Goal: Information Seeking & Learning: Learn about a topic

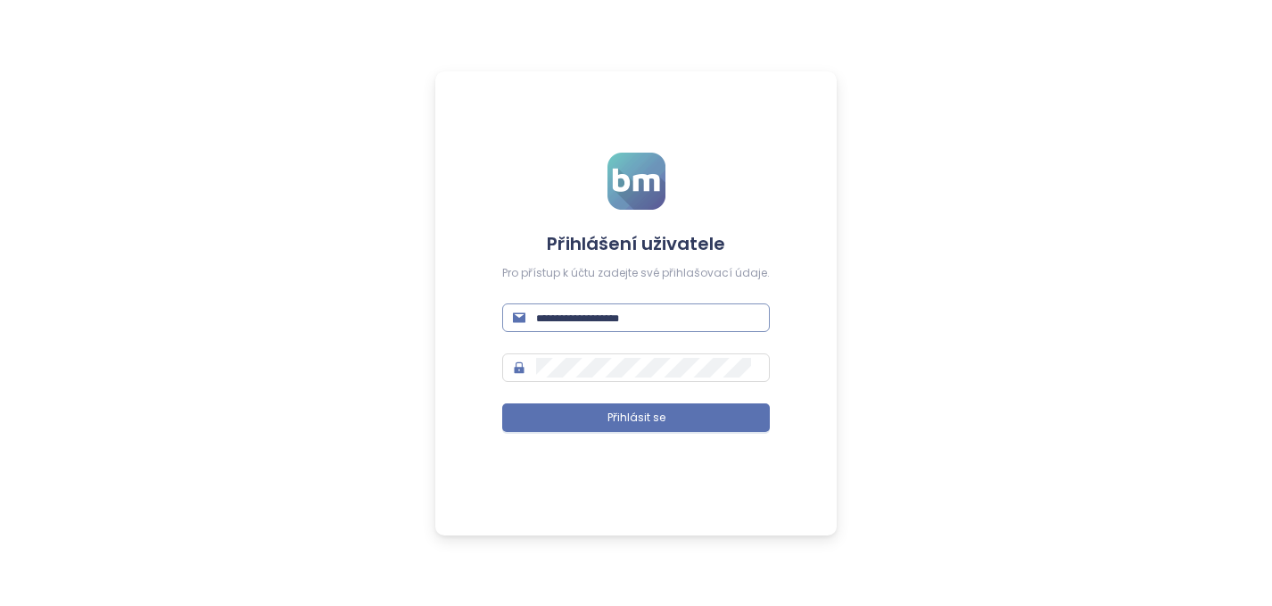
click at [590, 320] on input "text" at bounding box center [647, 318] width 223 height 20
type input "**********"
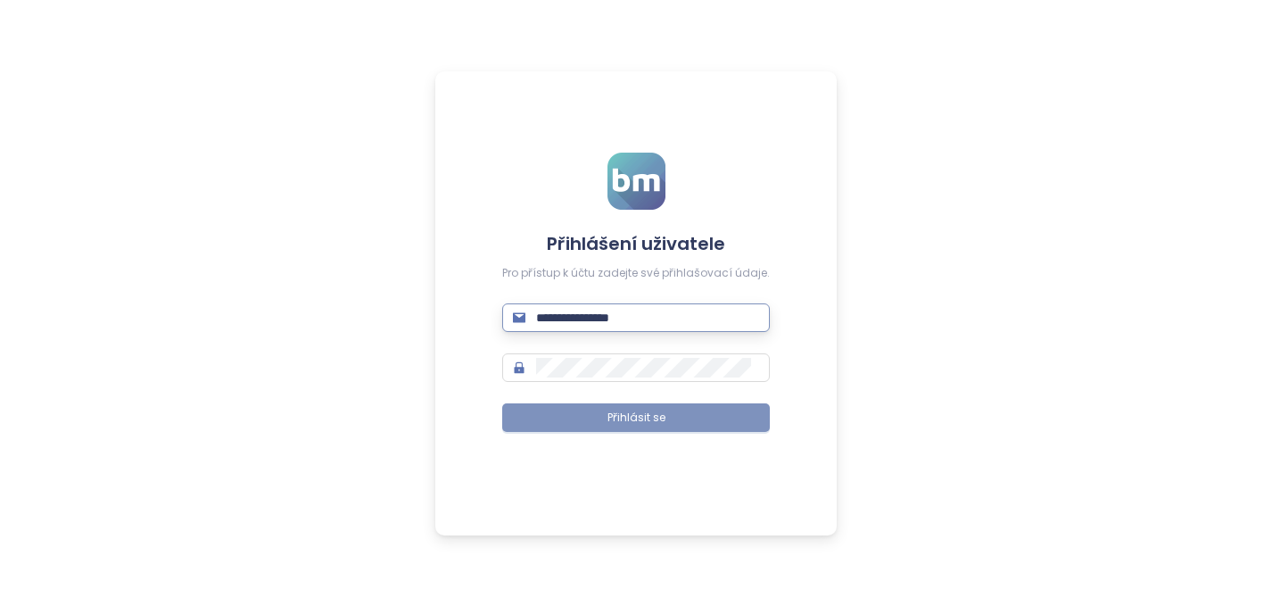
click at [639, 414] on span "Přihlásit se" at bounding box center [636, 417] width 58 height 17
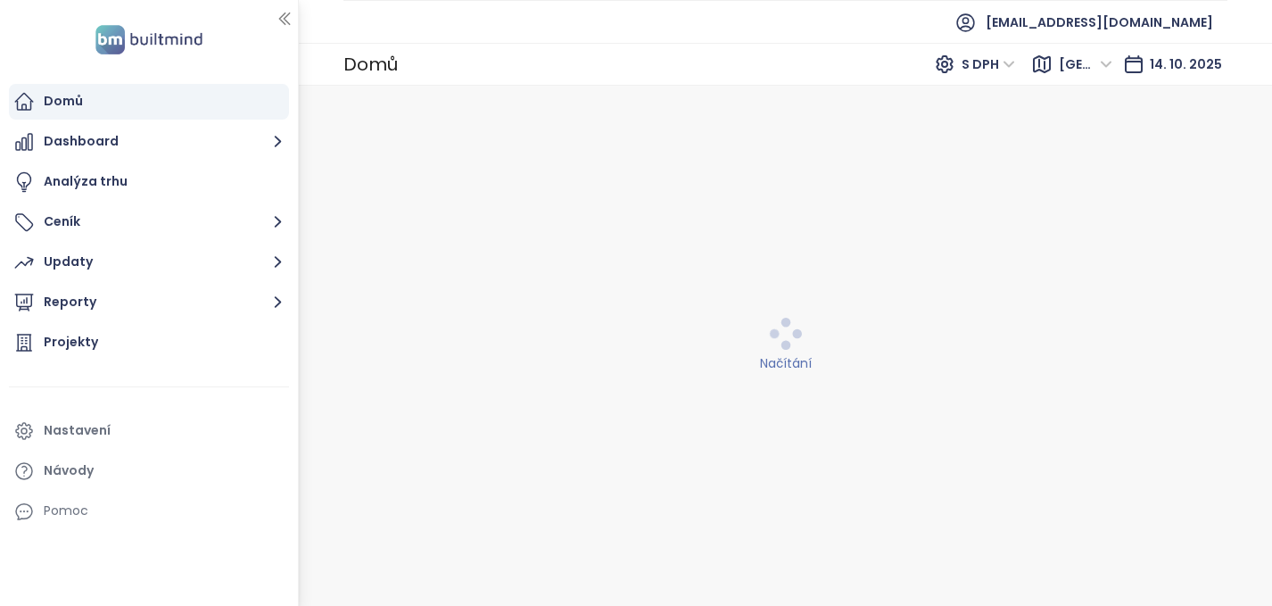
click at [74, 101] on div "Domů" at bounding box center [63, 101] width 39 height 22
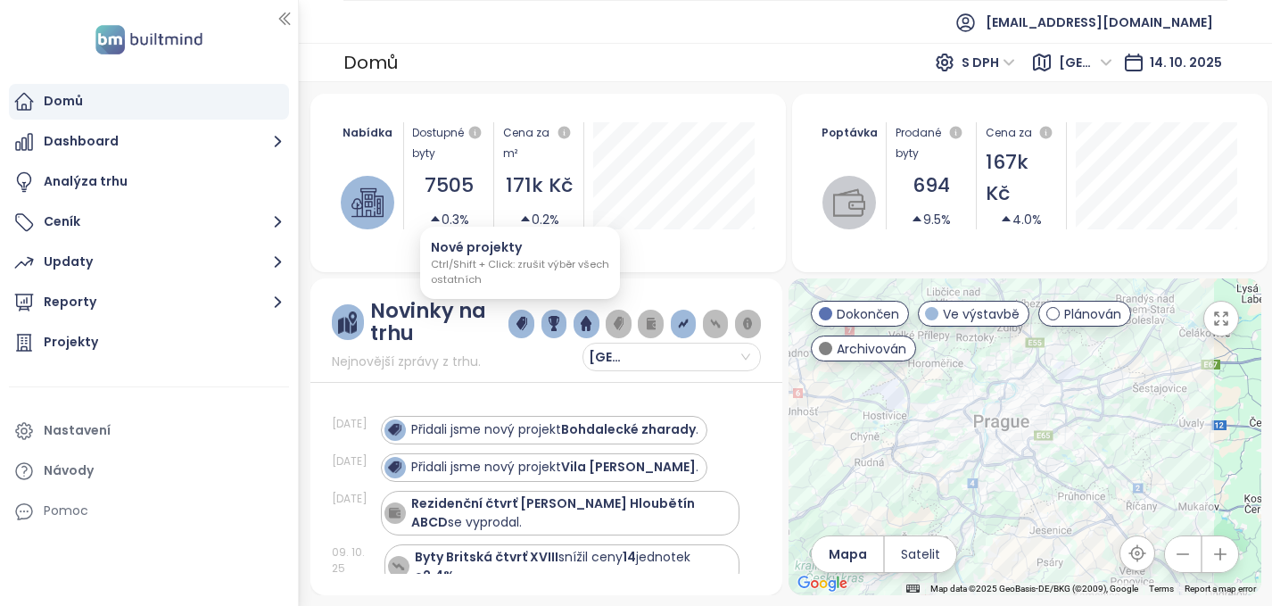
click at [516, 319] on img "button" at bounding box center [521, 324] width 11 height 16
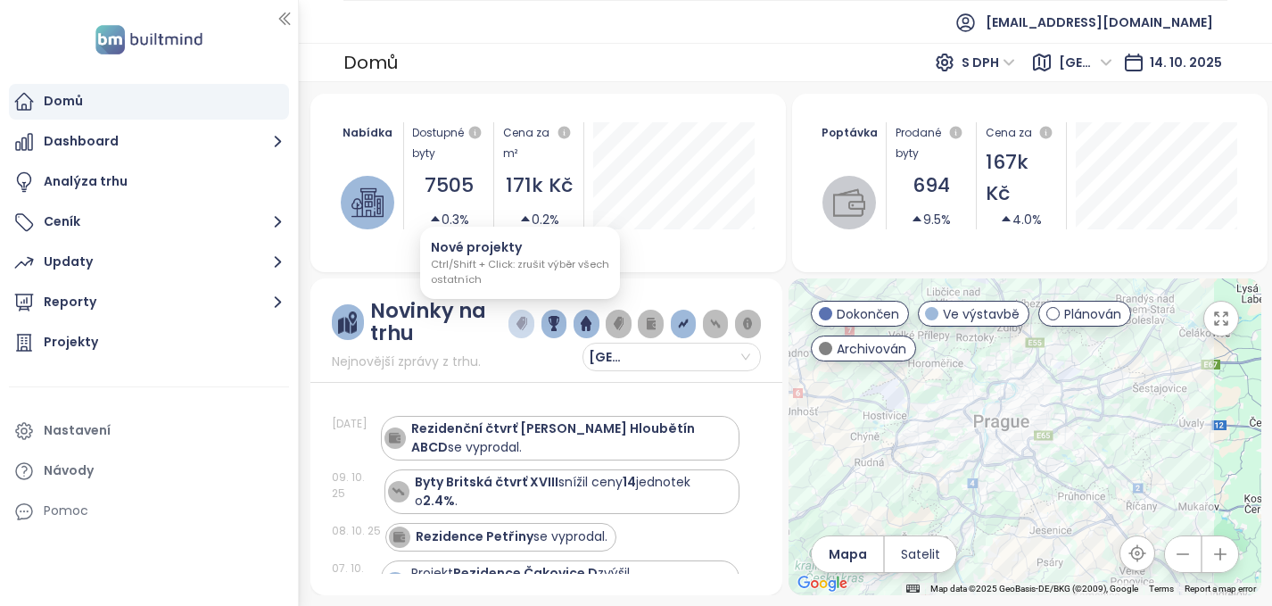
click at [520, 326] on img "button" at bounding box center [521, 324] width 11 height 16
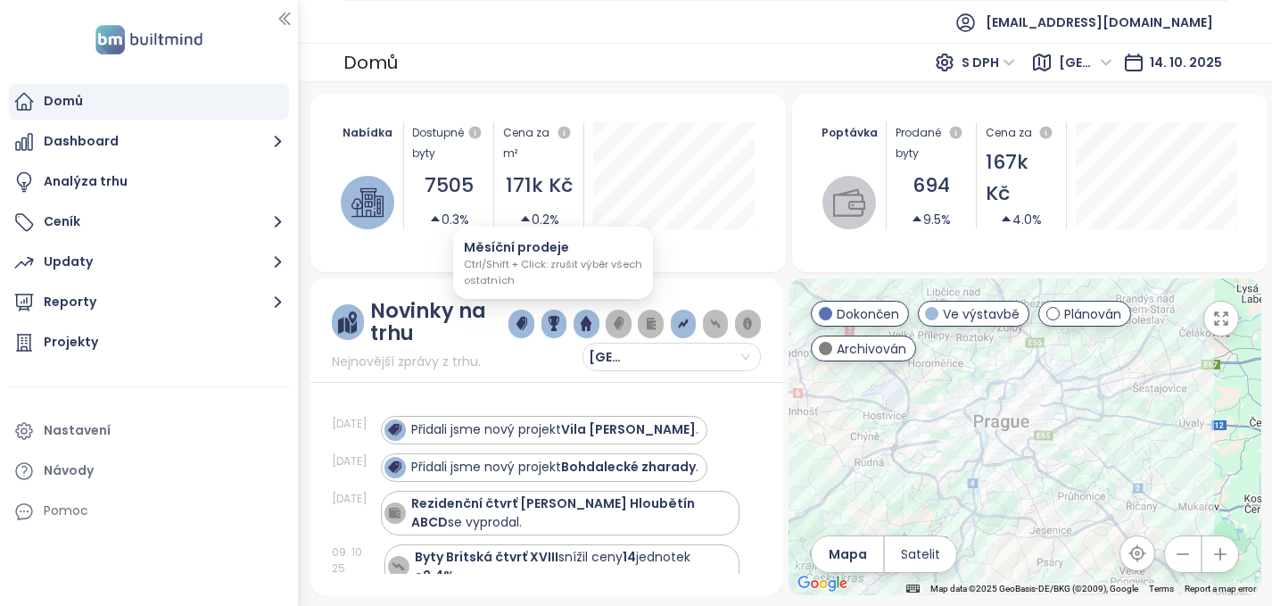
click at [558, 323] on button "button" at bounding box center [554, 324] width 26 height 29
click at [582, 321] on img "button" at bounding box center [586, 324] width 11 height 16
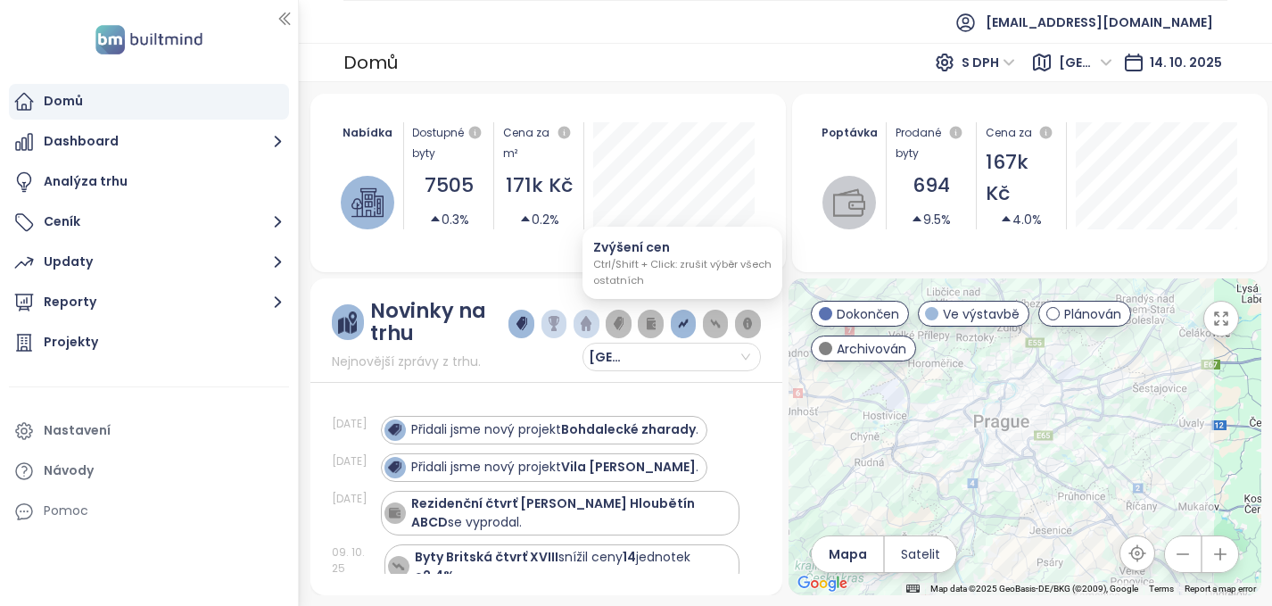
click at [682, 326] on img "button" at bounding box center [683, 324] width 11 height 16
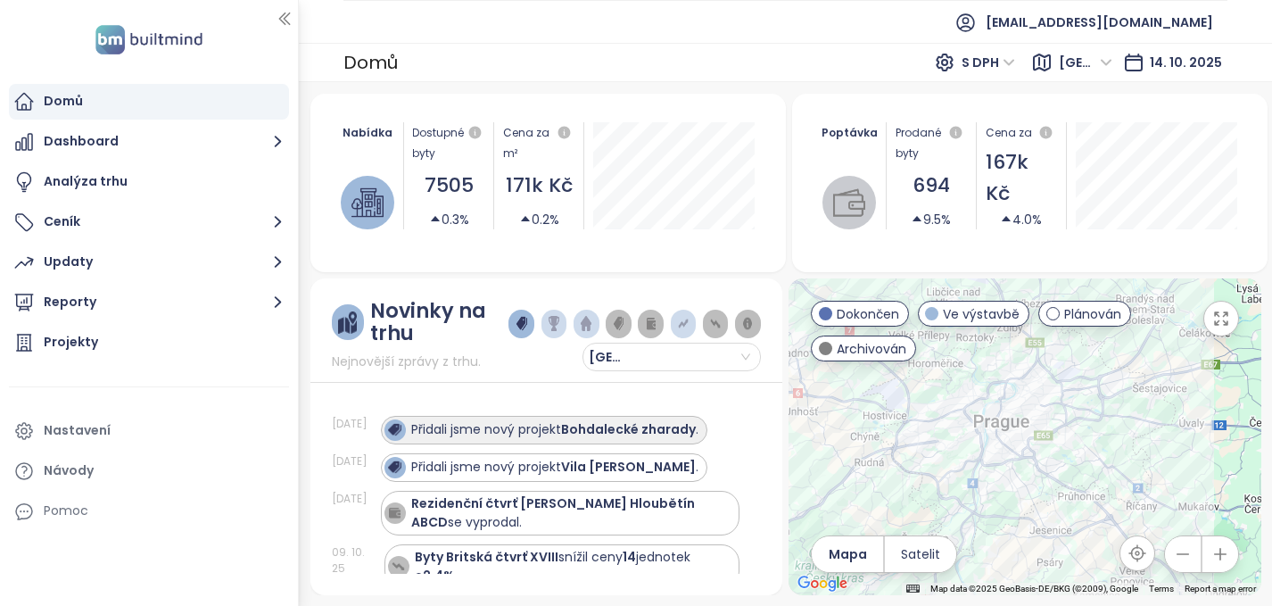
click at [476, 430] on div "Přidali jsme nový projekt Bohdalecké zharady ." at bounding box center [554, 429] width 287 height 19
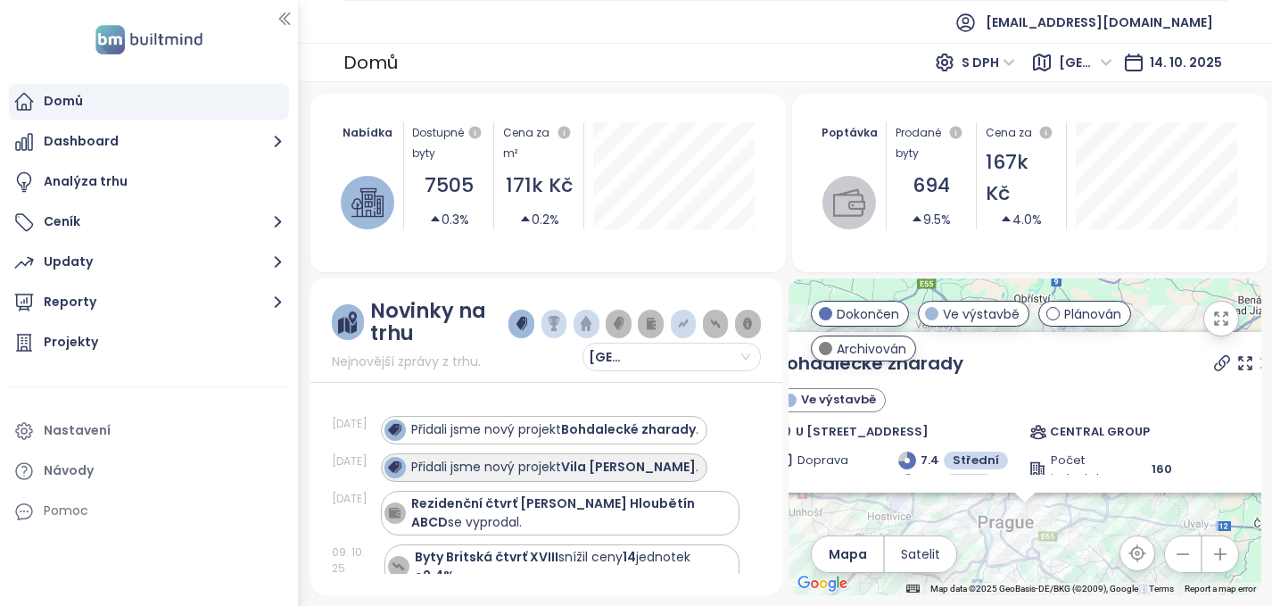
click at [491, 466] on div "Přidali jsme nový projekt Vila Roque ." at bounding box center [554, 467] width 287 height 19
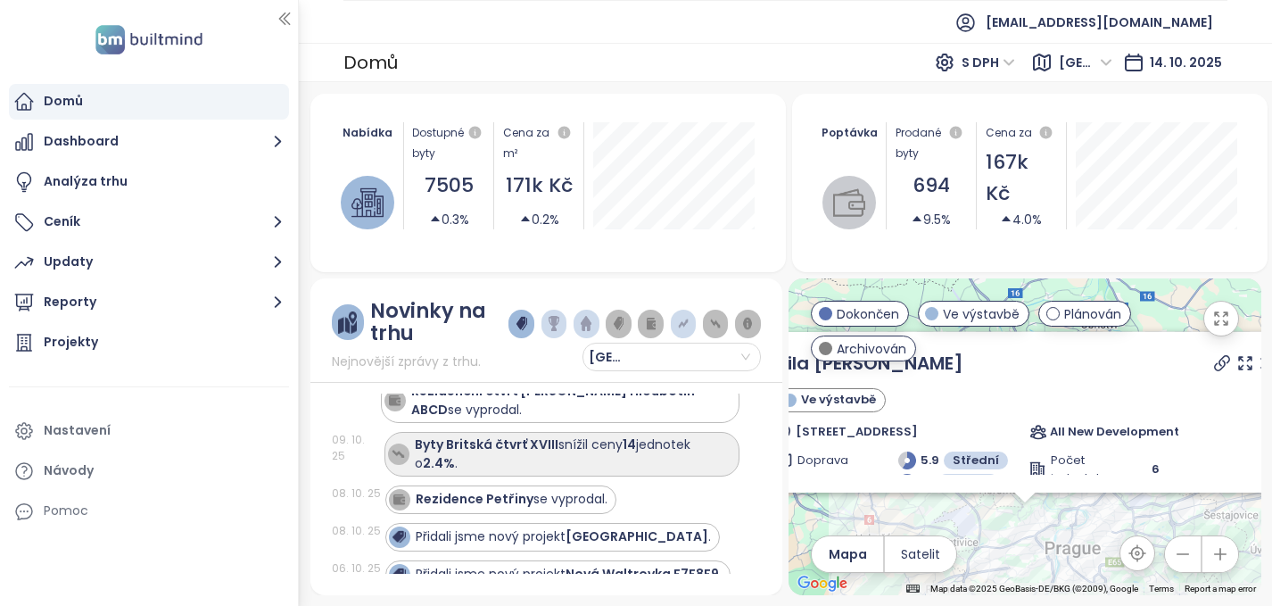
scroll to position [114, 0]
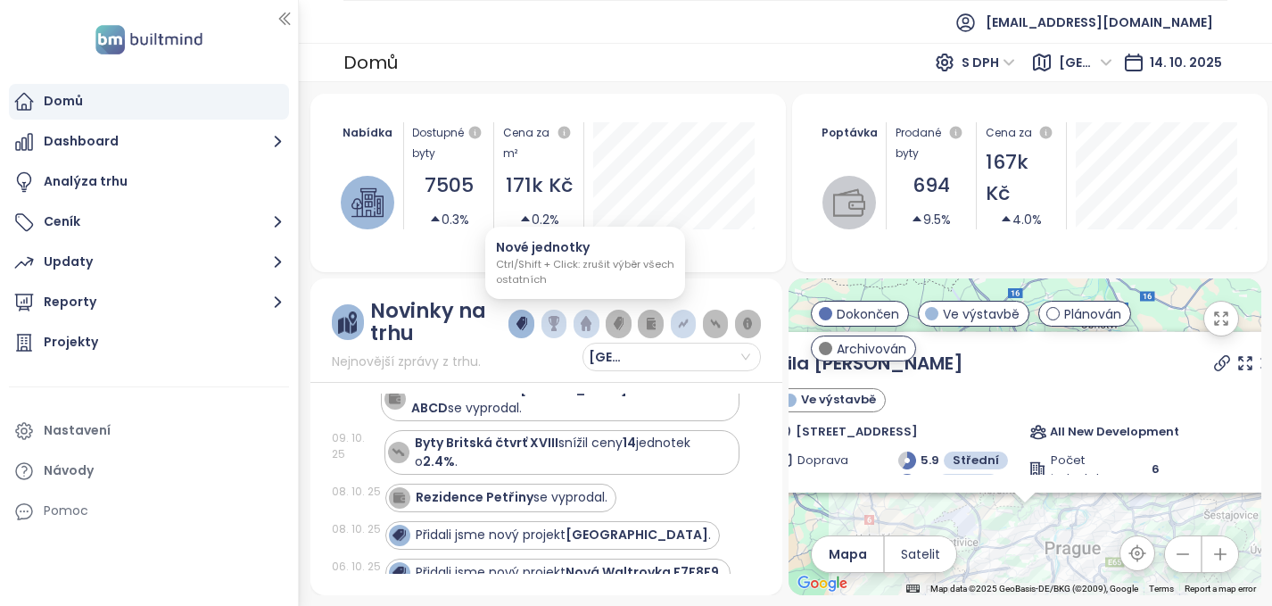
click at [586, 320] on img "button" at bounding box center [586, 324] width 11 height 16
click at [587, 322] on img "button" at bounding box center [586, 324] width 11 height 16
click at [517, 321] on img "button" at bounding box center [521, 324] width 11 height 16
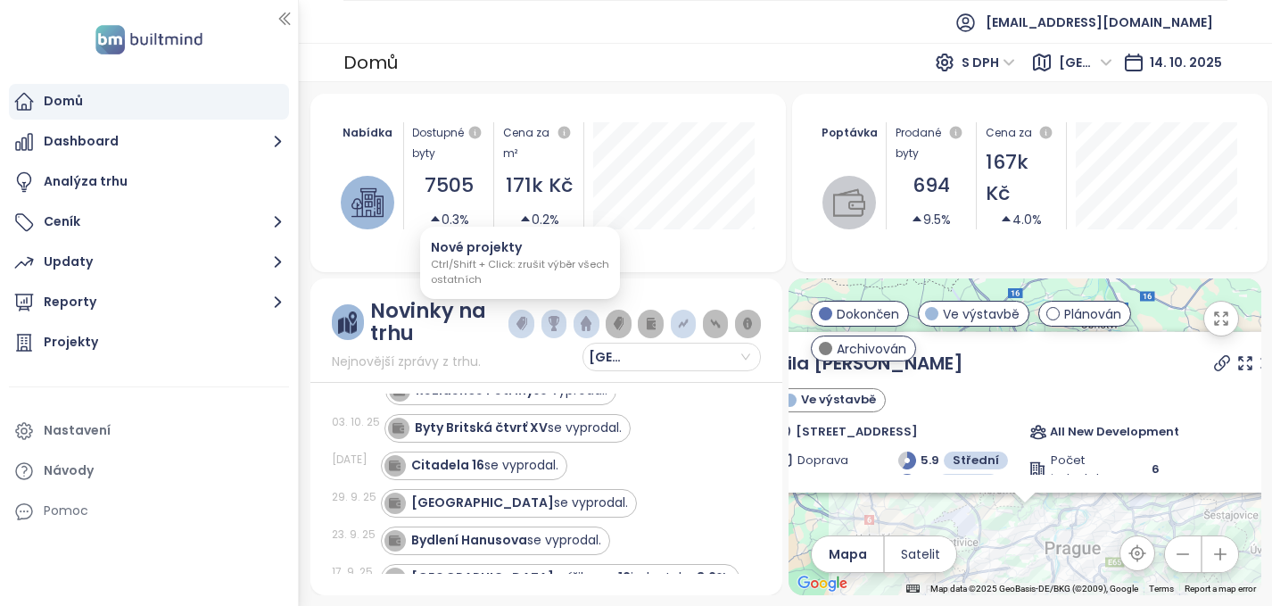
click at [517, 321] on img "button" at bounding box center [521, 324] width 11 height 16
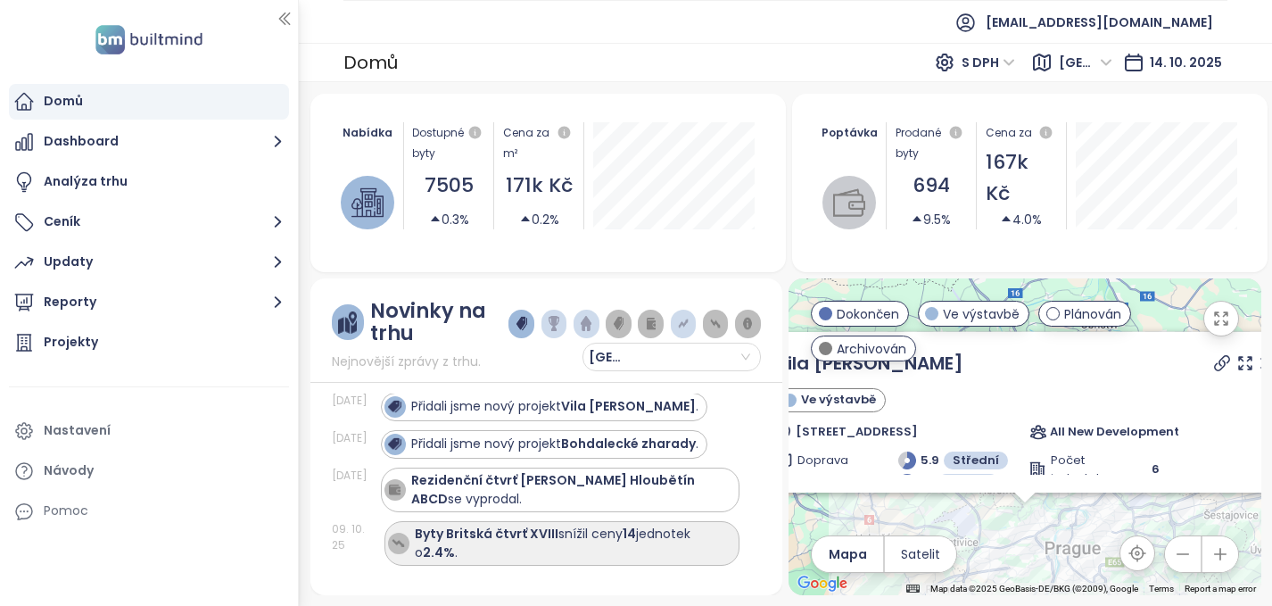
scroll to position [21, 0]
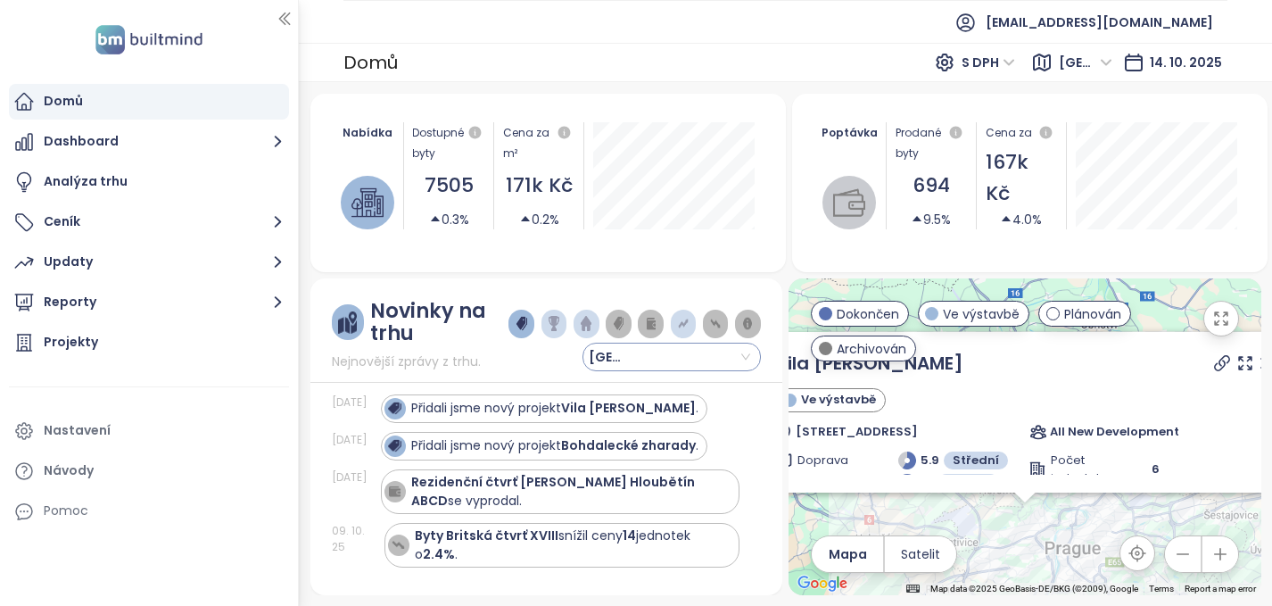
click at [684, 361] on input "search" at bounding box center [671, 356] width 157 height 27
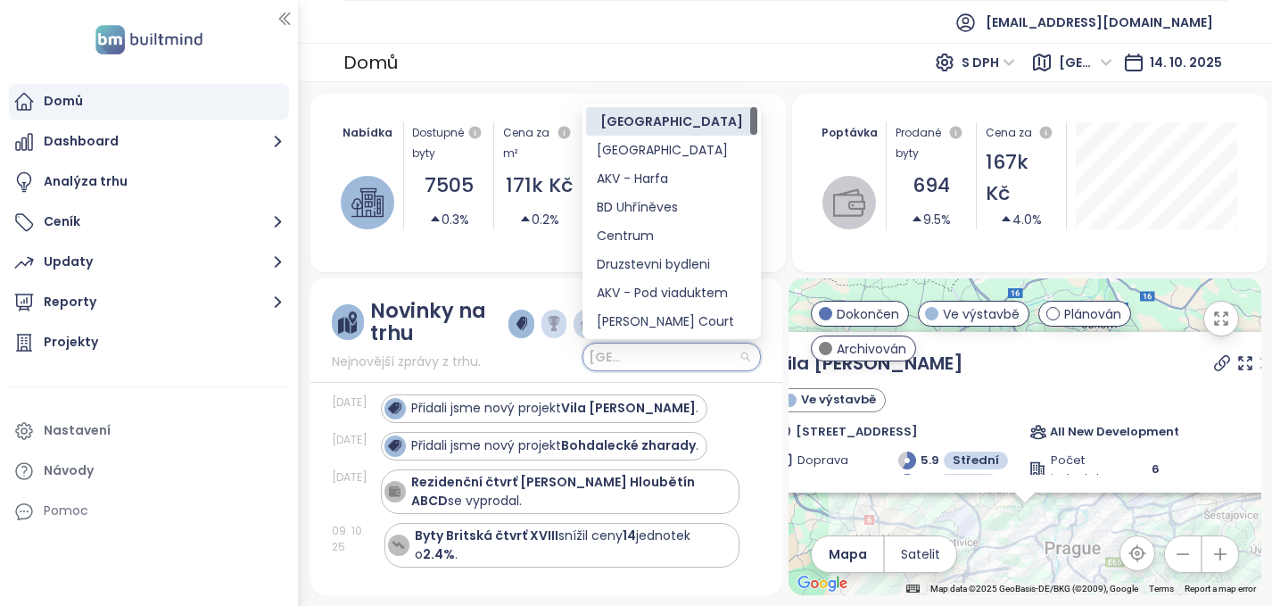
click at [673, 120] on div "[GEOGRAPHIC_DATA]" at bounding box center [672, 121] width 150 height 20
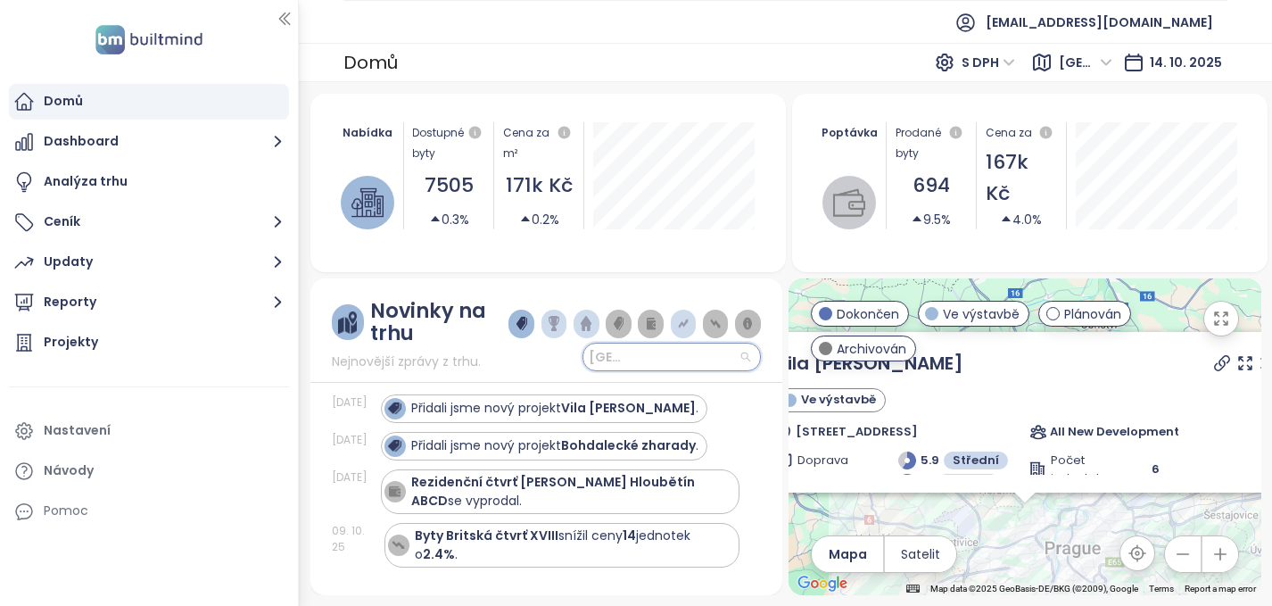
click at [634, 353] on span "[GEOGRAPHIC_DATA]" at bounding box center [616, 356] width 54 height 27
type input "**********"
click at [516, 350] on div "[GEOGRAPHIC_DATA]" at bounding box center [634, 335] width 252 height 71
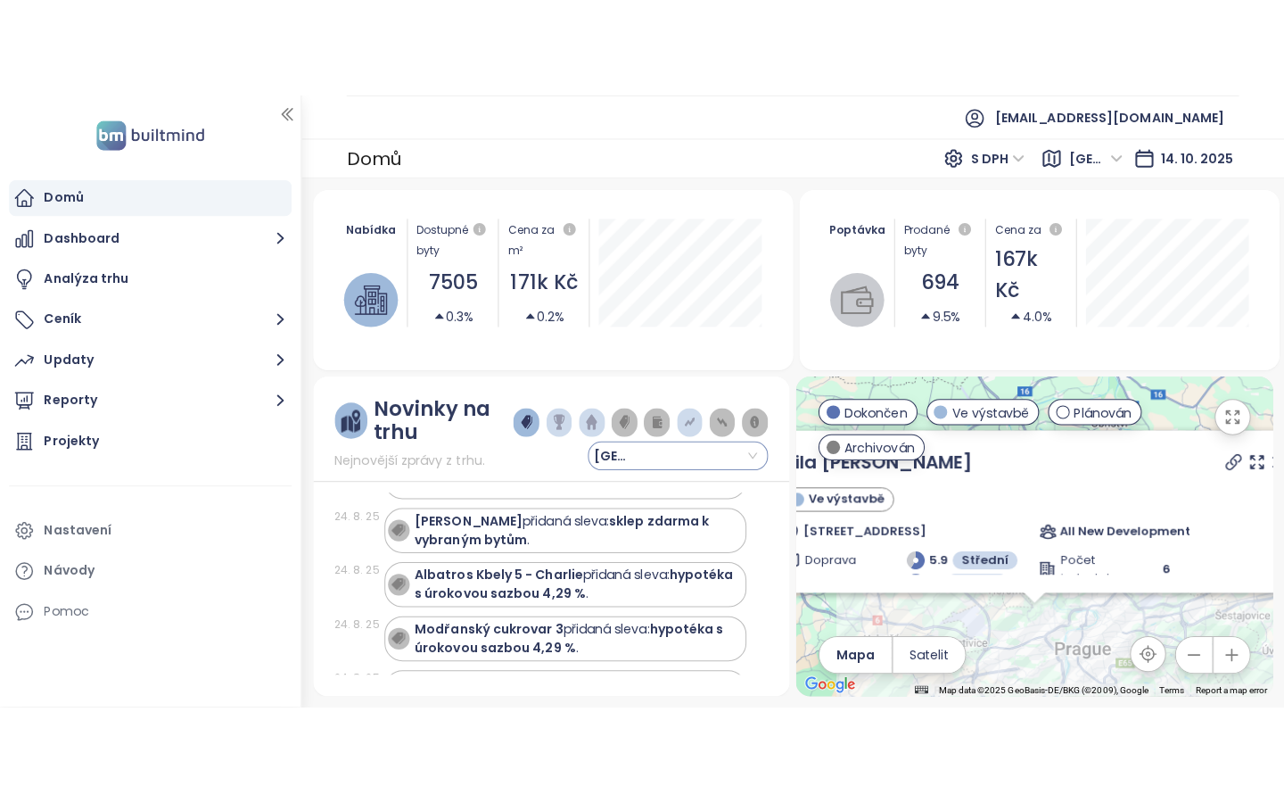
scroll to position [2116, 0]
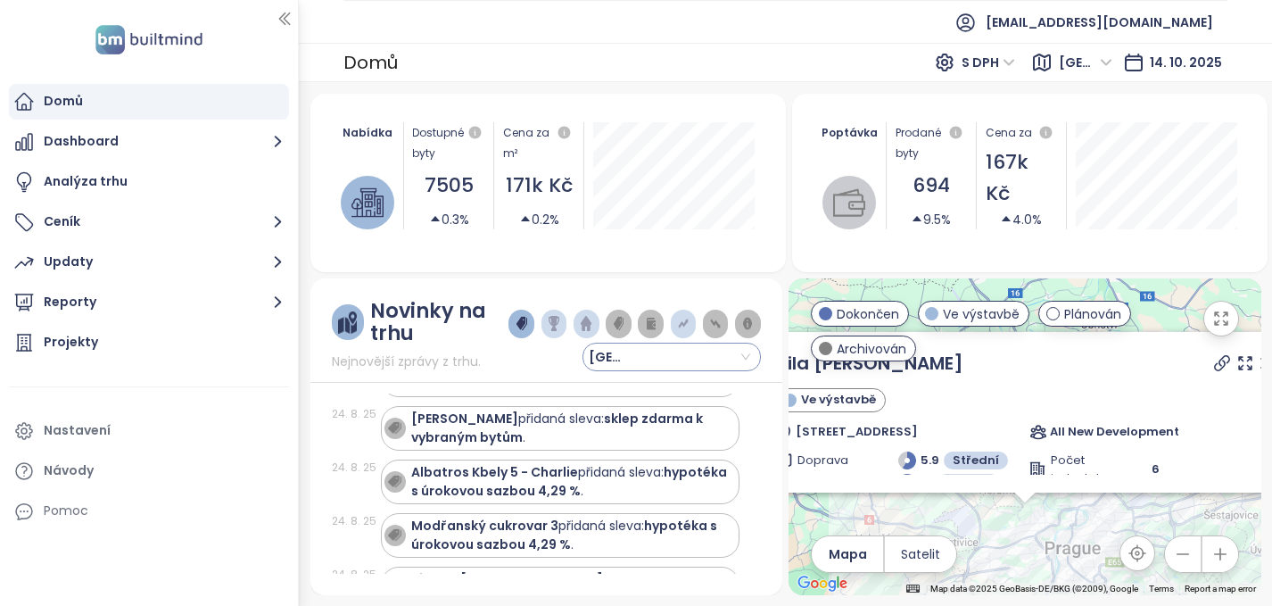
click at [1220, 318] on icon "button" at bounding box center [1221, 319] width 18 height 18
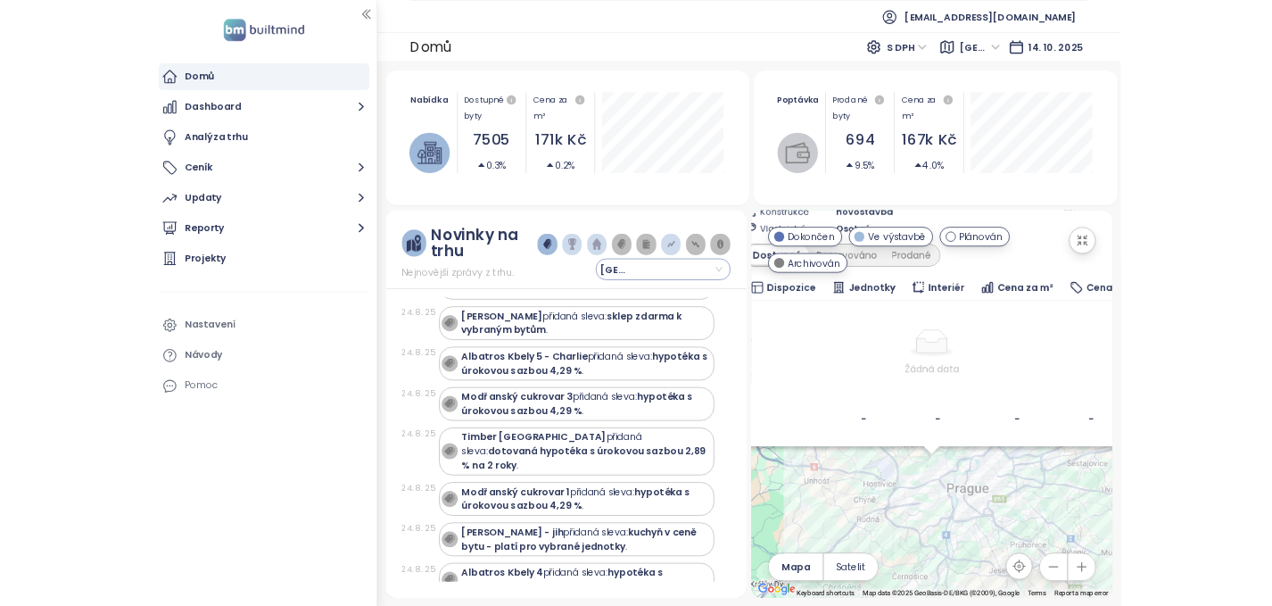
scroll to position [2100, 0]
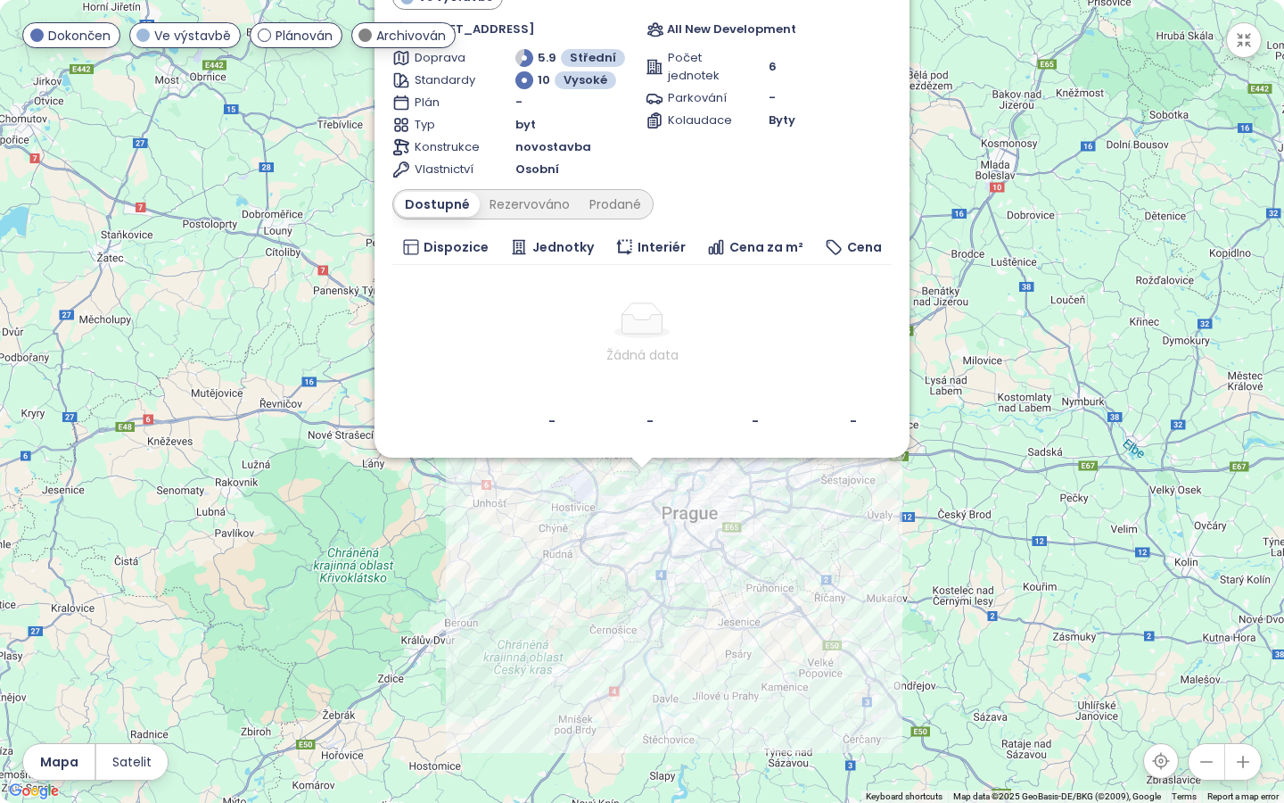
click at [1100, 293] on div "Vila [PERSON_NAME] Ve výstavbě Šultysova 652/19, 169 00 [GEOGRAPHIC_DATA] 6-[GE…" at bounding box center [642, 401] width 1284 height 803
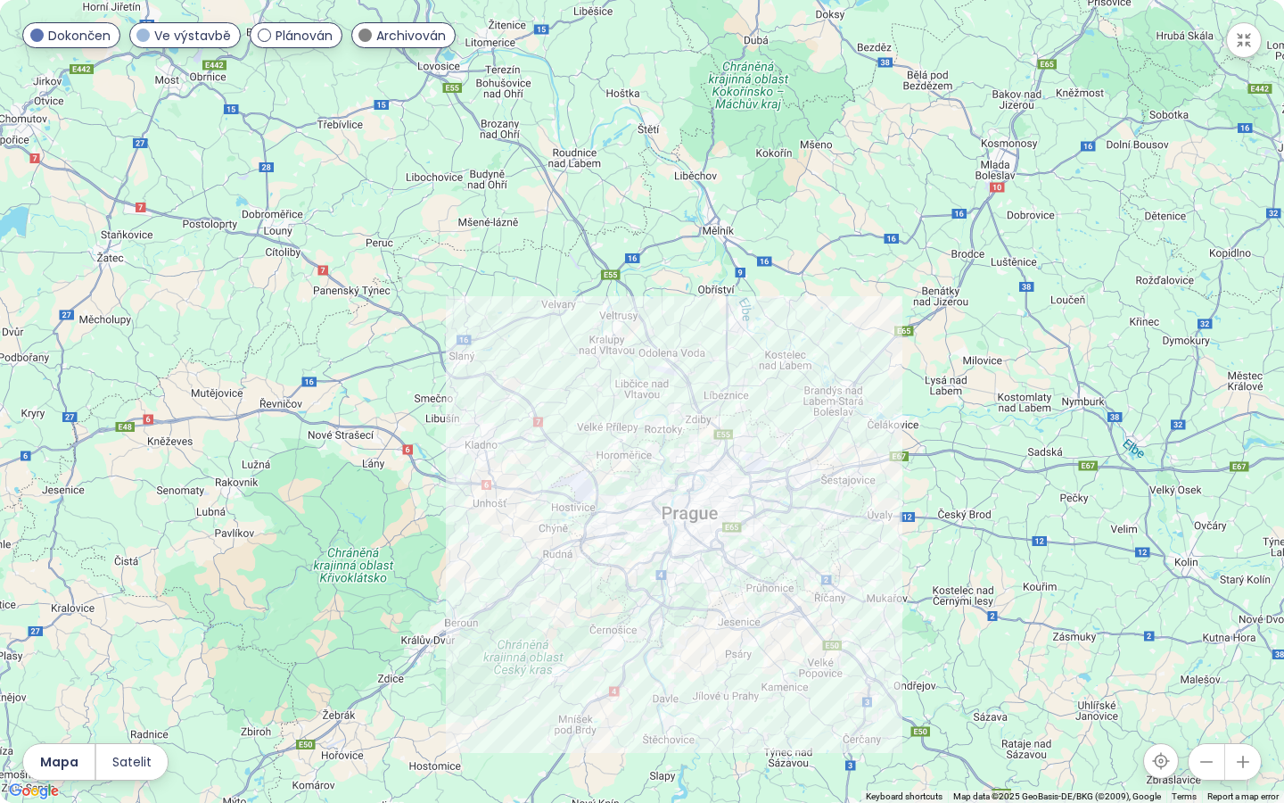
click at [1236, 605] on button "button" at bounding box center [1244, 762] width 36 height 36
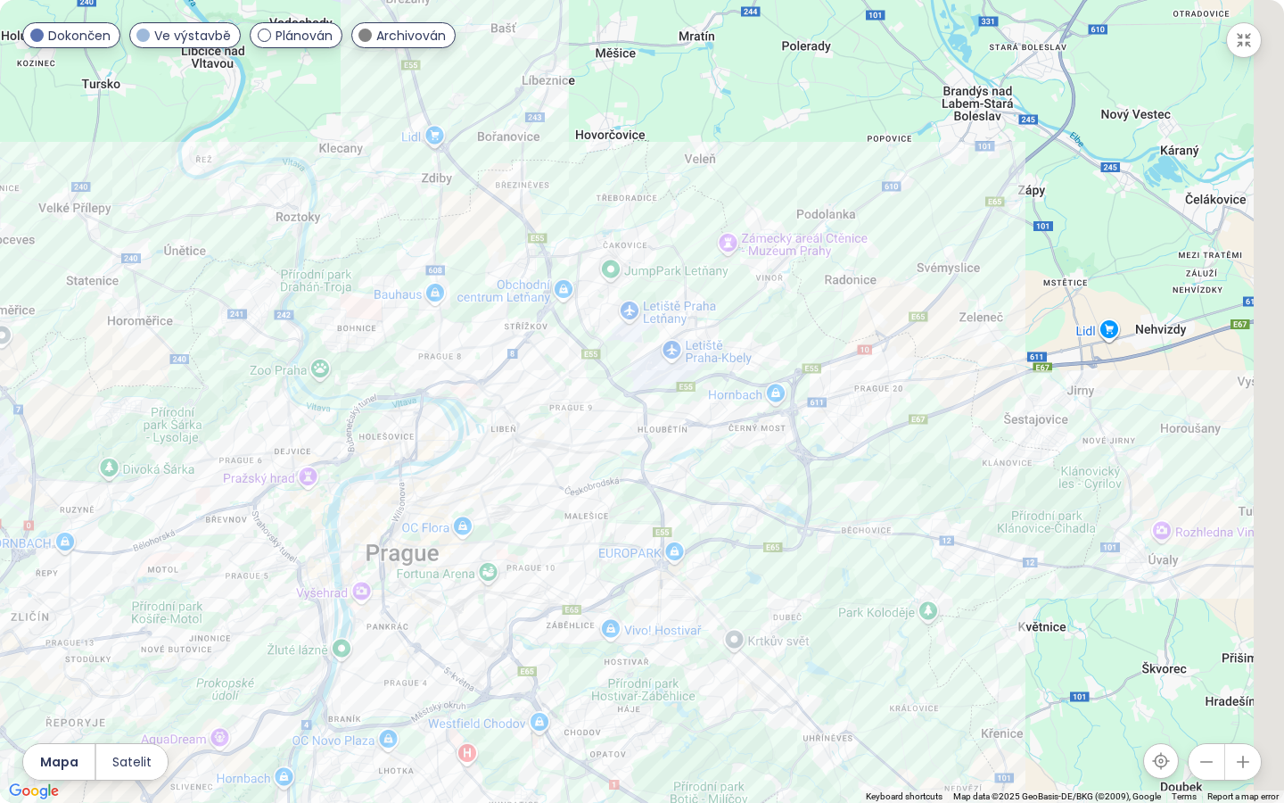
drag, startPoint x: 814, startPoint y: 371, endPoint x: 370, endPoint y: 65, distance: 539.4
click at [370, 65] on div at bounding box center [642, 401] width 1284 height 803
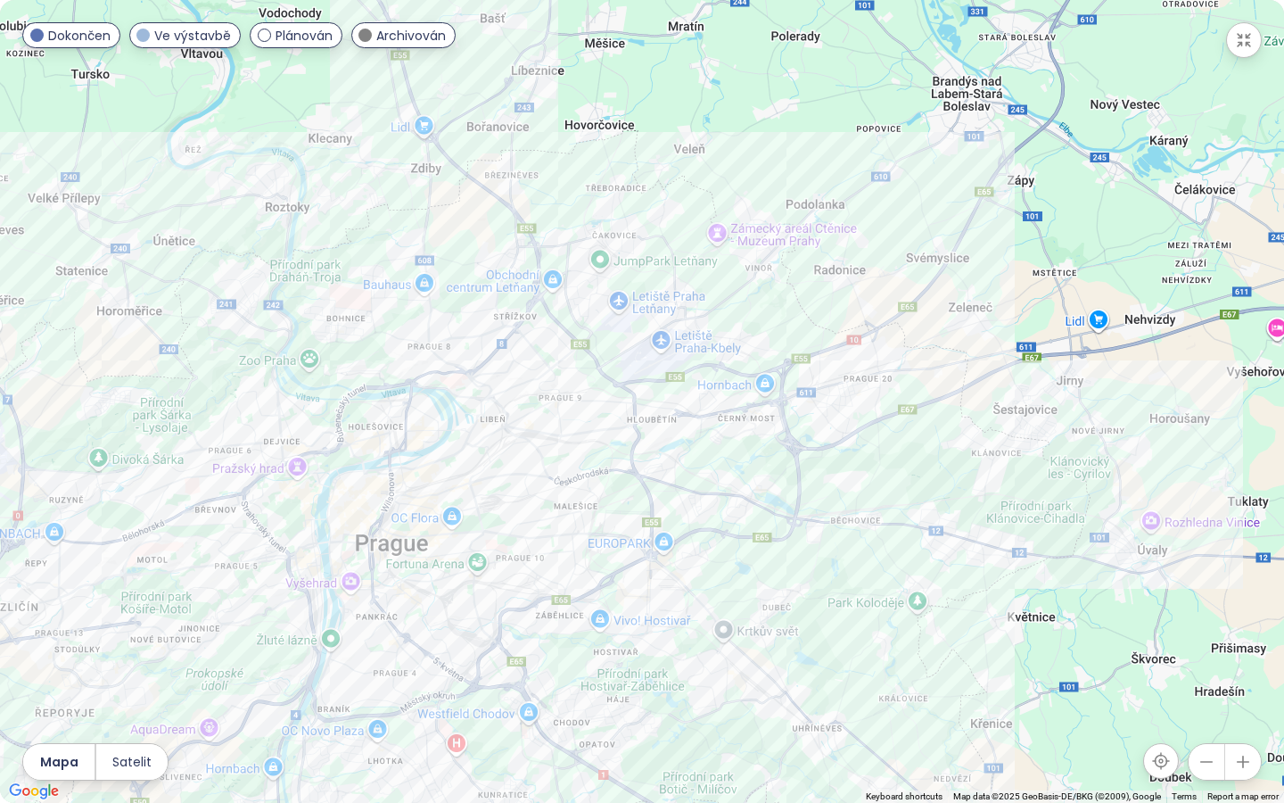
click at [1238, 605] on button "button" at bounding box center [1244, 762] width 36 height 36
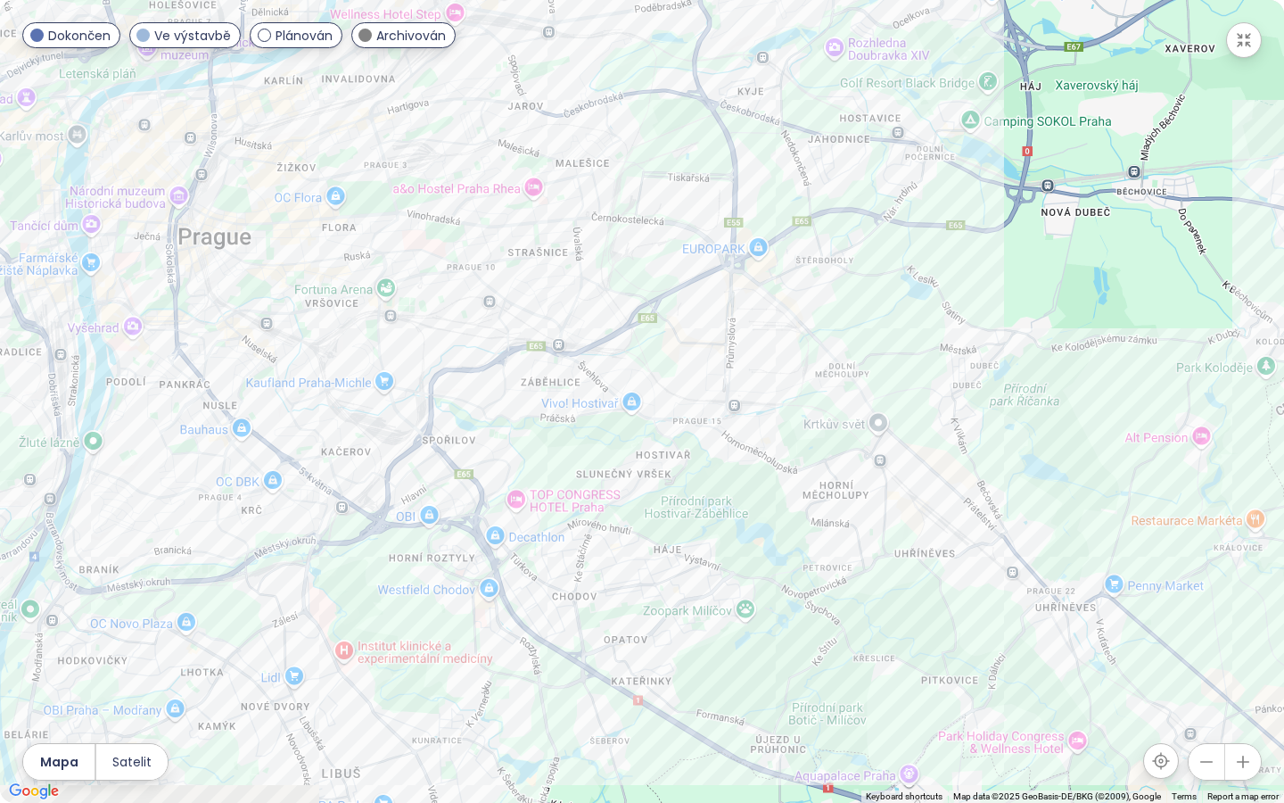
drag, startPoint x: 664, startPoint y: 610, endPoint x: 736, endPoint y: 161, distance: 455.3
click at [736, 161] on div at bounding box center [642, 401] width 1284 height 803
click at [1241, 605] on icon "button" at bounding box center [1243, 762] width 18 height 18
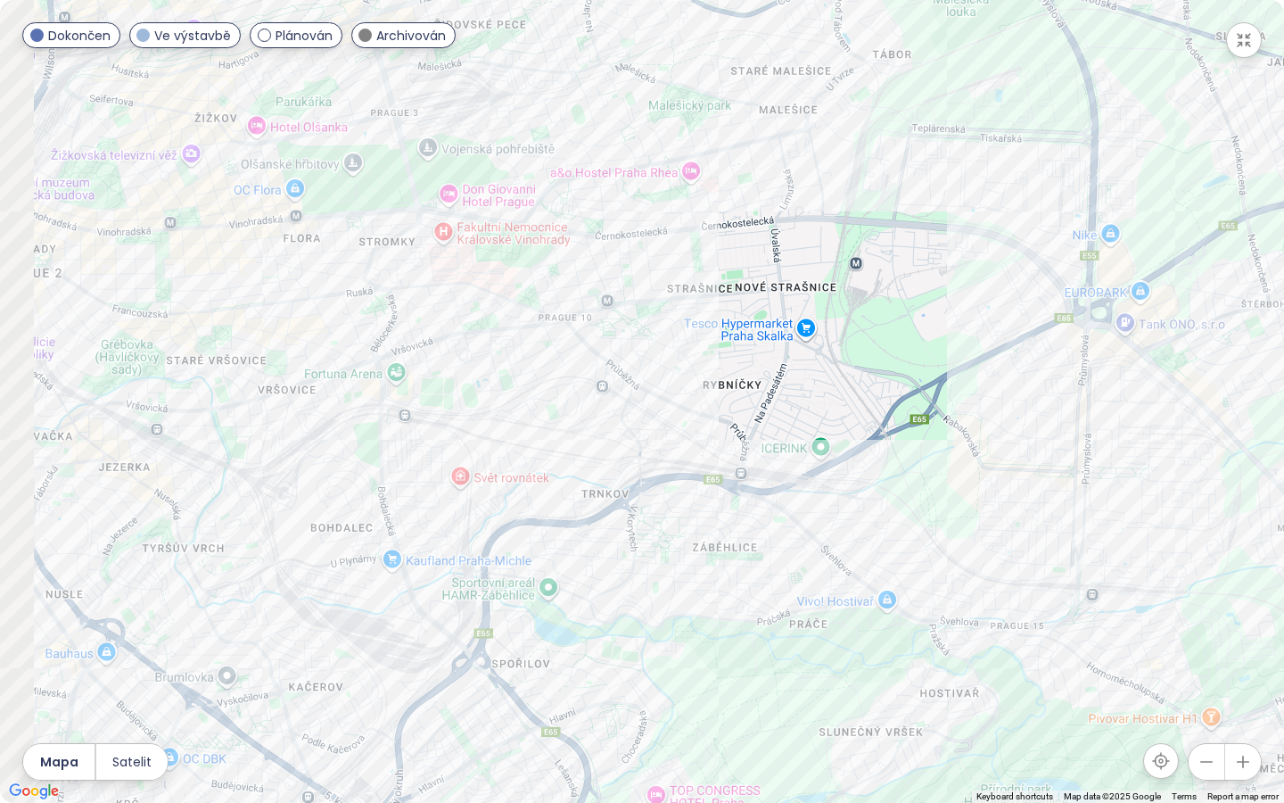
drag, startPoint x: 277, startPoint y: 254, endPoint x: 581, endPoint y: 481, distance: 379.3
click at [581, 481] on div at bounding box center [642, 401] width 1284 height 803
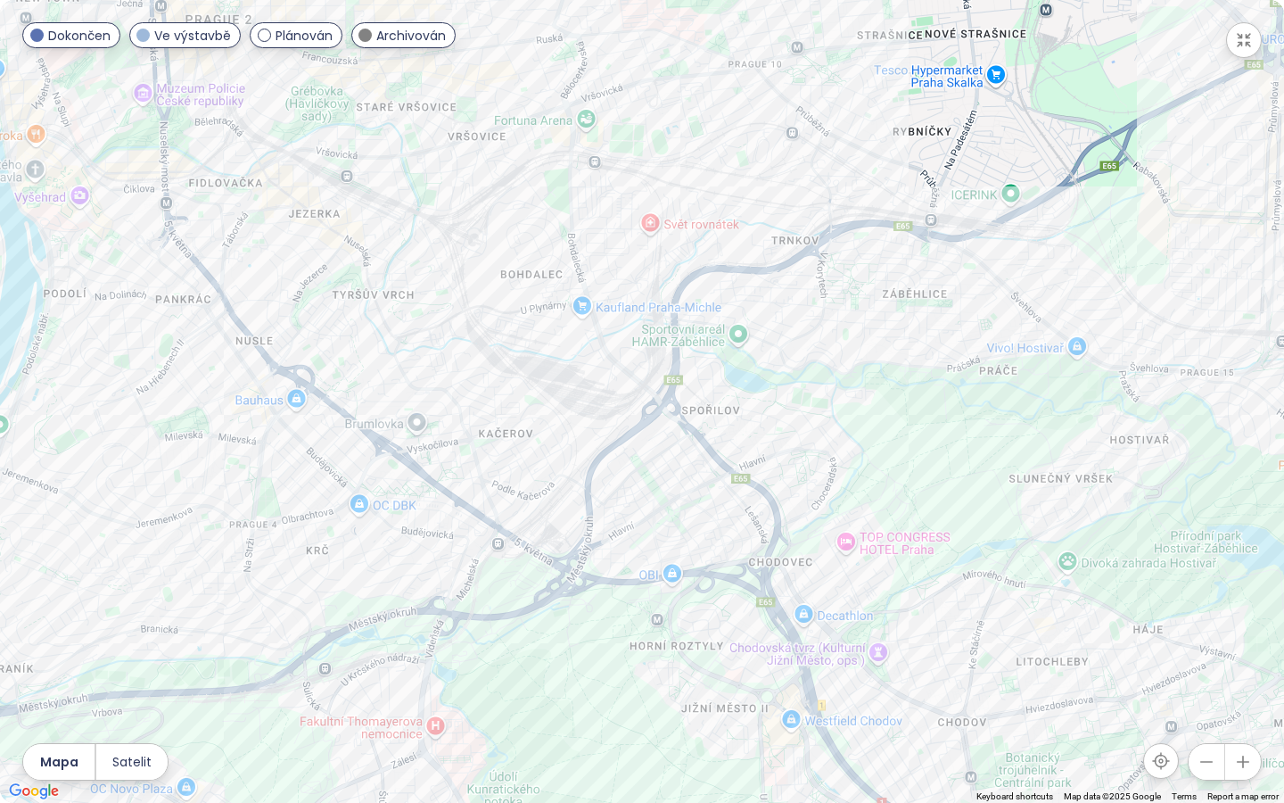
drag, startPoint x: 433, startPoint y: 297, endPoint x: 585, endPoint y: 0, distance: 333.9
click at [585, 0] on div at bounding box center [642, 401] width 1284 height 803
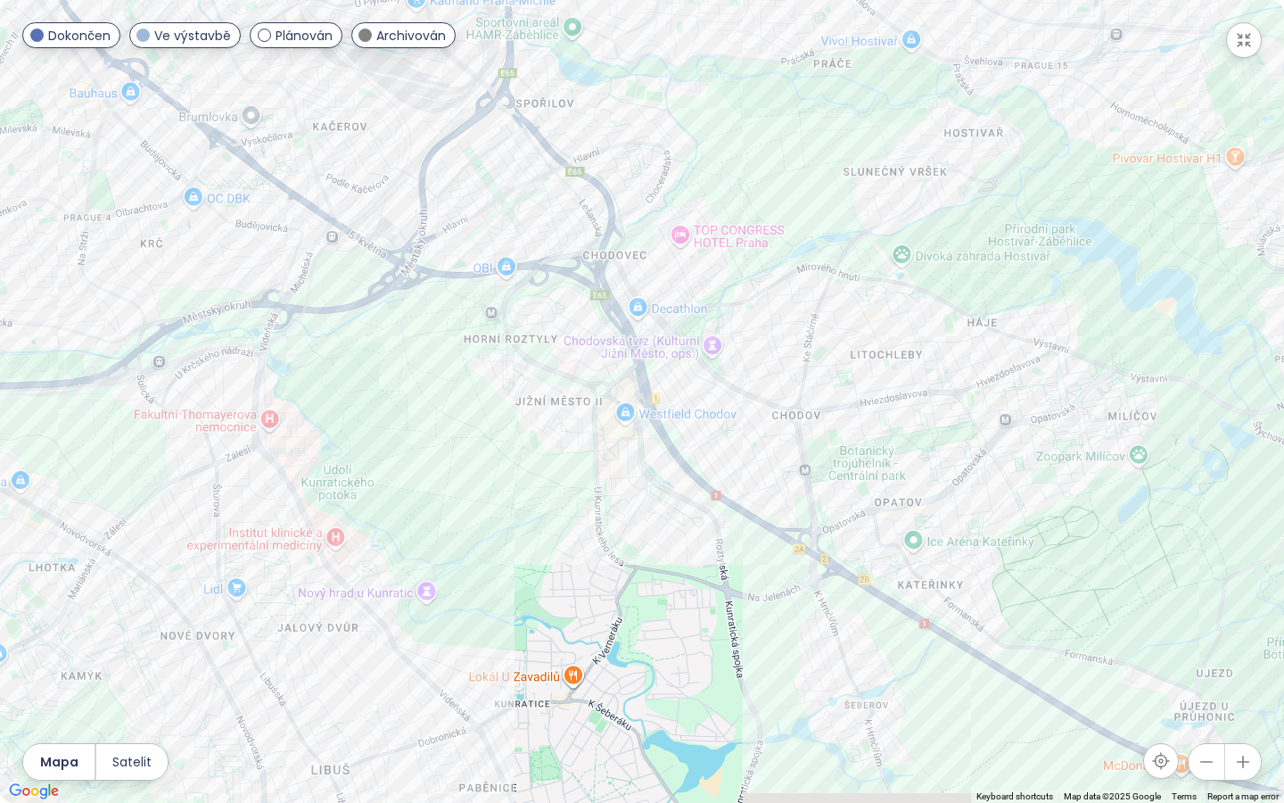
drag, startPoint x: 516, startPoint y: 447, endPoint x: 349, endPoint y: 132, distance: 356.7
click at [349, 132] on div at bounding box center [642, 401] width 1284 height 803
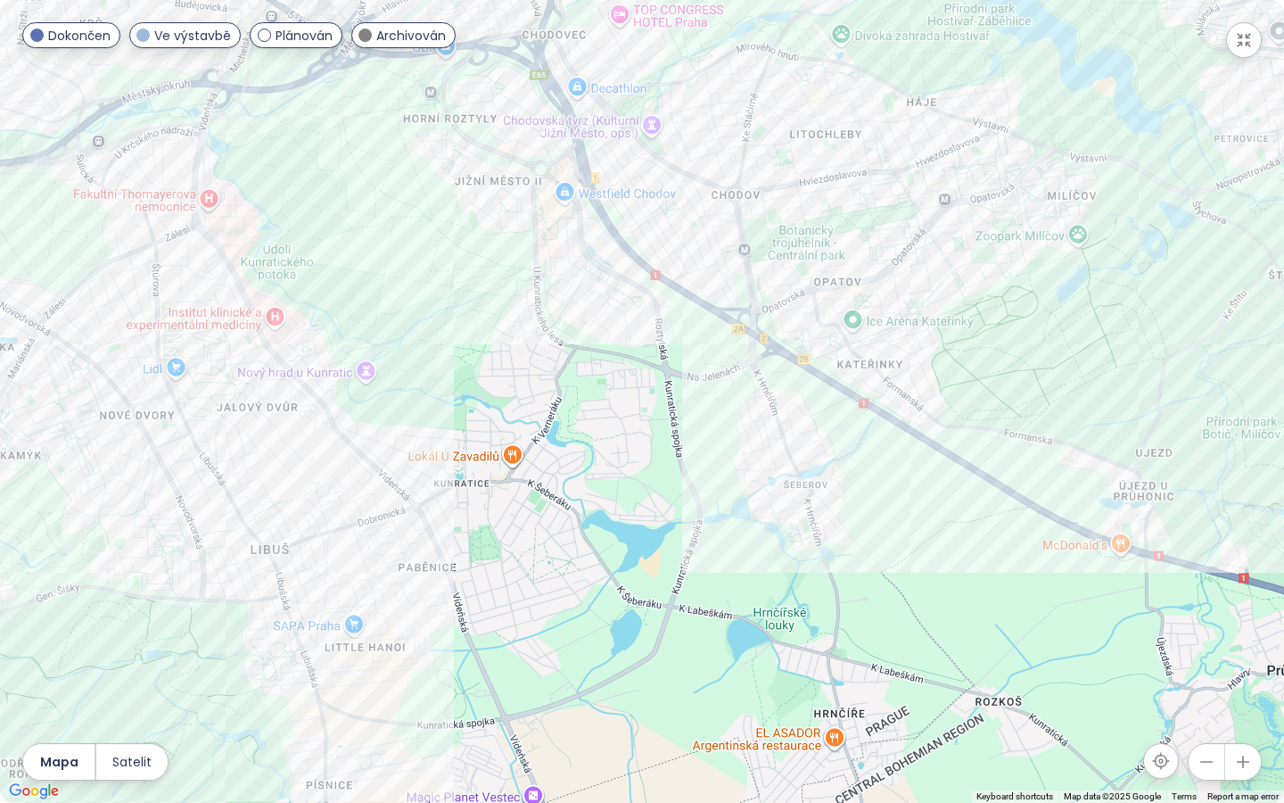
drag, startPoint x: 423, startPoint y: 507, endPoint x: 364, endPoint y: 289, distance: 225.5
click at [364, 289] on div at bounding box center [642, 401] width 1284 height 803
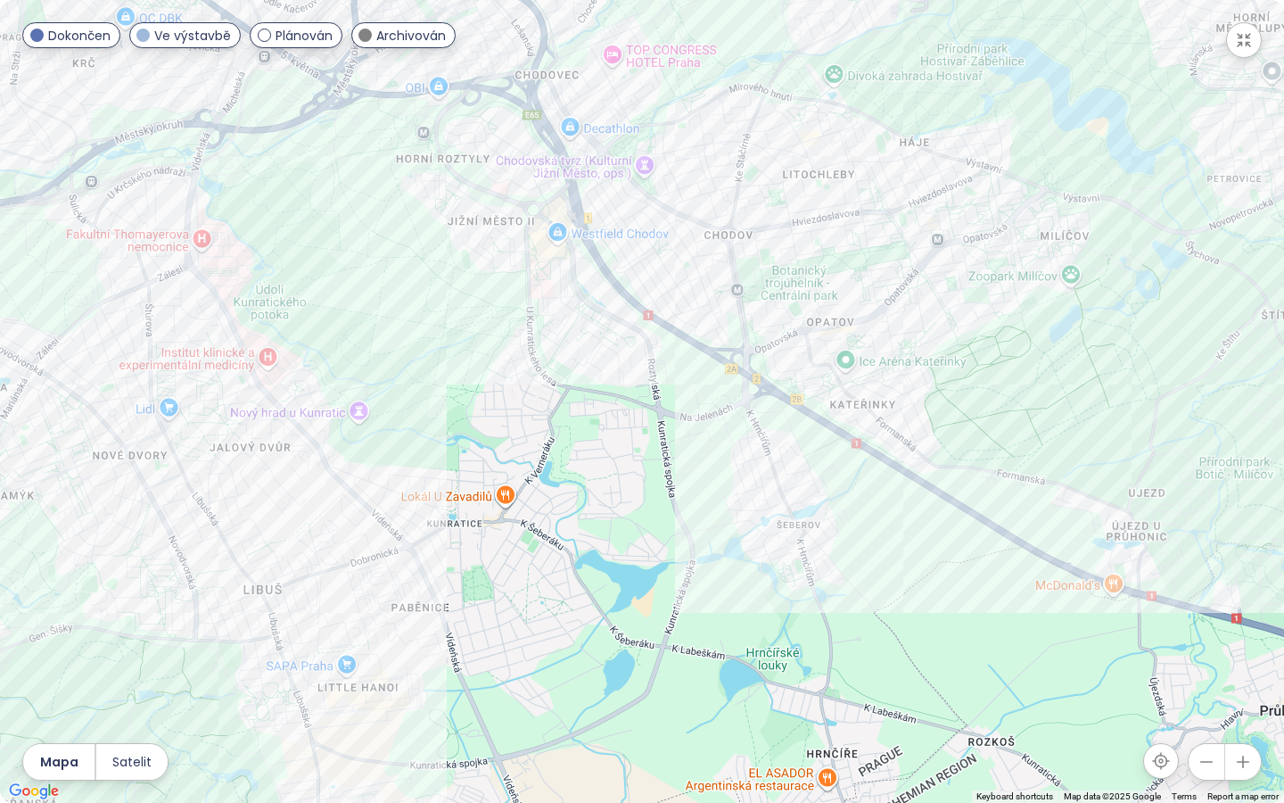
drag, startPoint x: 869, startPoint y: 250, endPoint x: 851, endPoint y: 326, distance: 77.9
click at [851, 326] on div at bounding box center [642, 401] width 1284 height 803
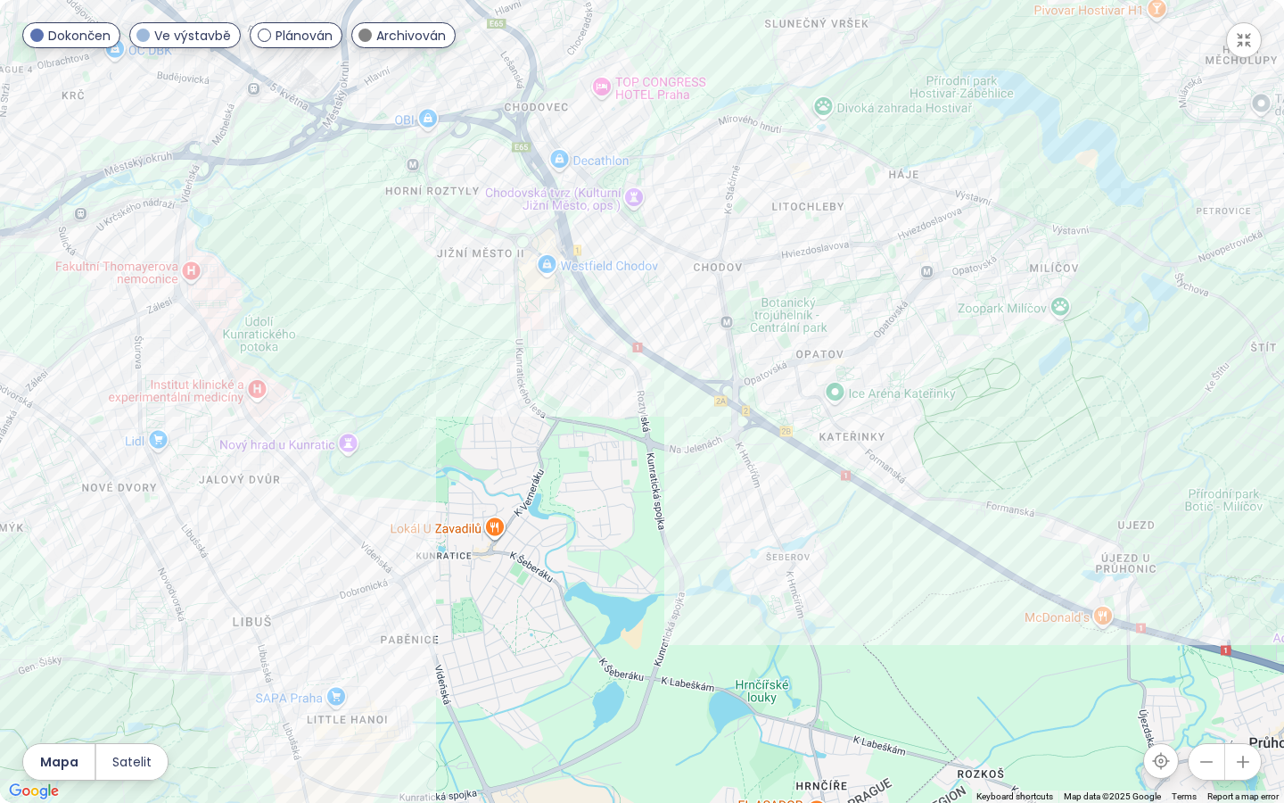
click at [784, 324] on div at bounding box center [642, 401] width 1284 height 803
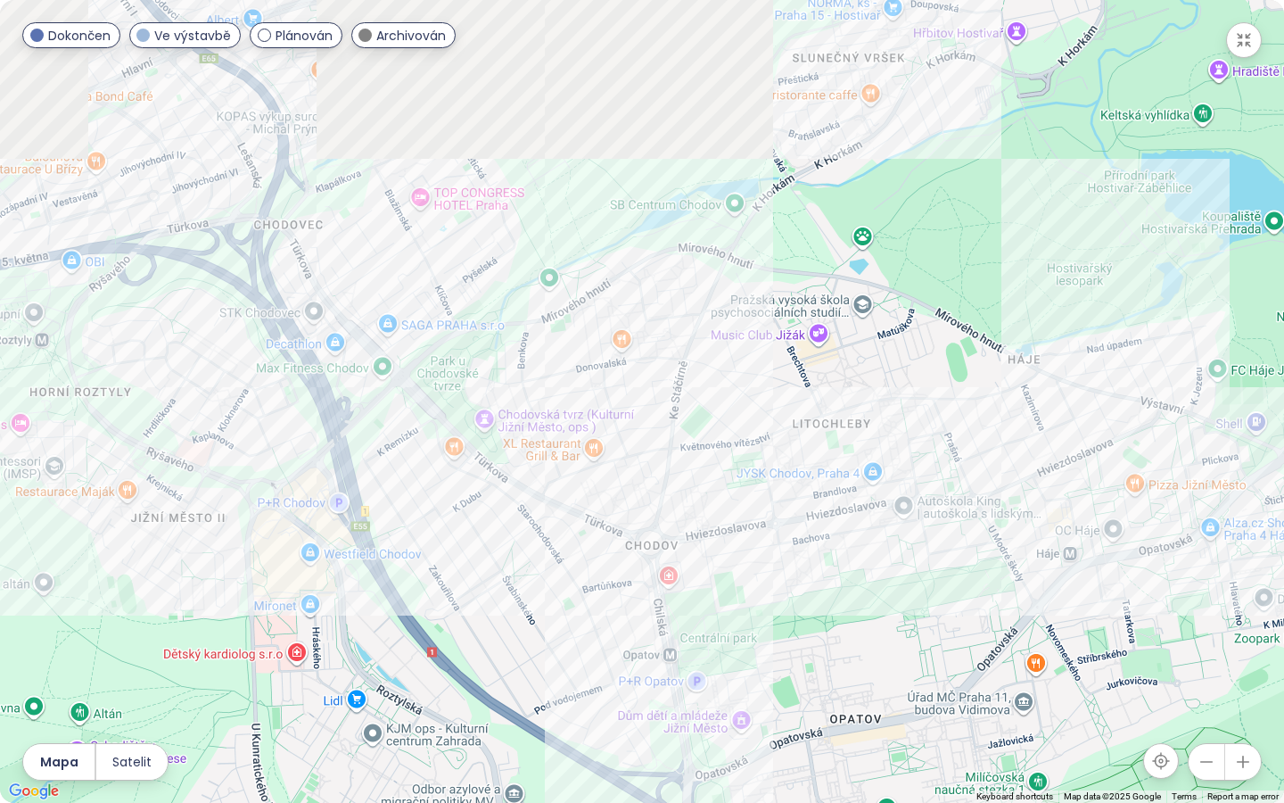
drag, startPoint x: 751, startPoint y: 74, endPoint x: 752, endPoint y: 429, distance: 355.0
click at [752, 429] on div at bounding box center [642, 401] width 1284 height 803
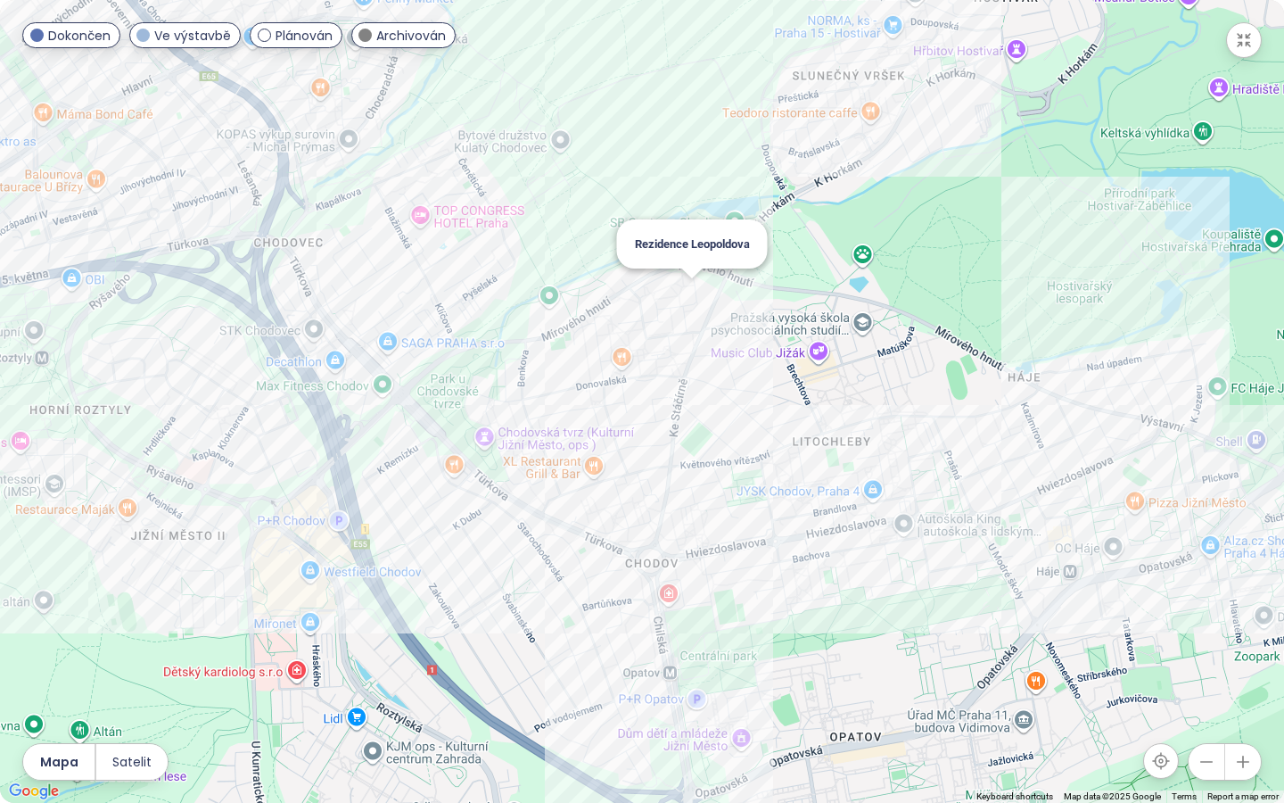
click at [695, 293] on div "Rezidence Leopoldova" at bounding box center [642, 401] width 1284 height 803
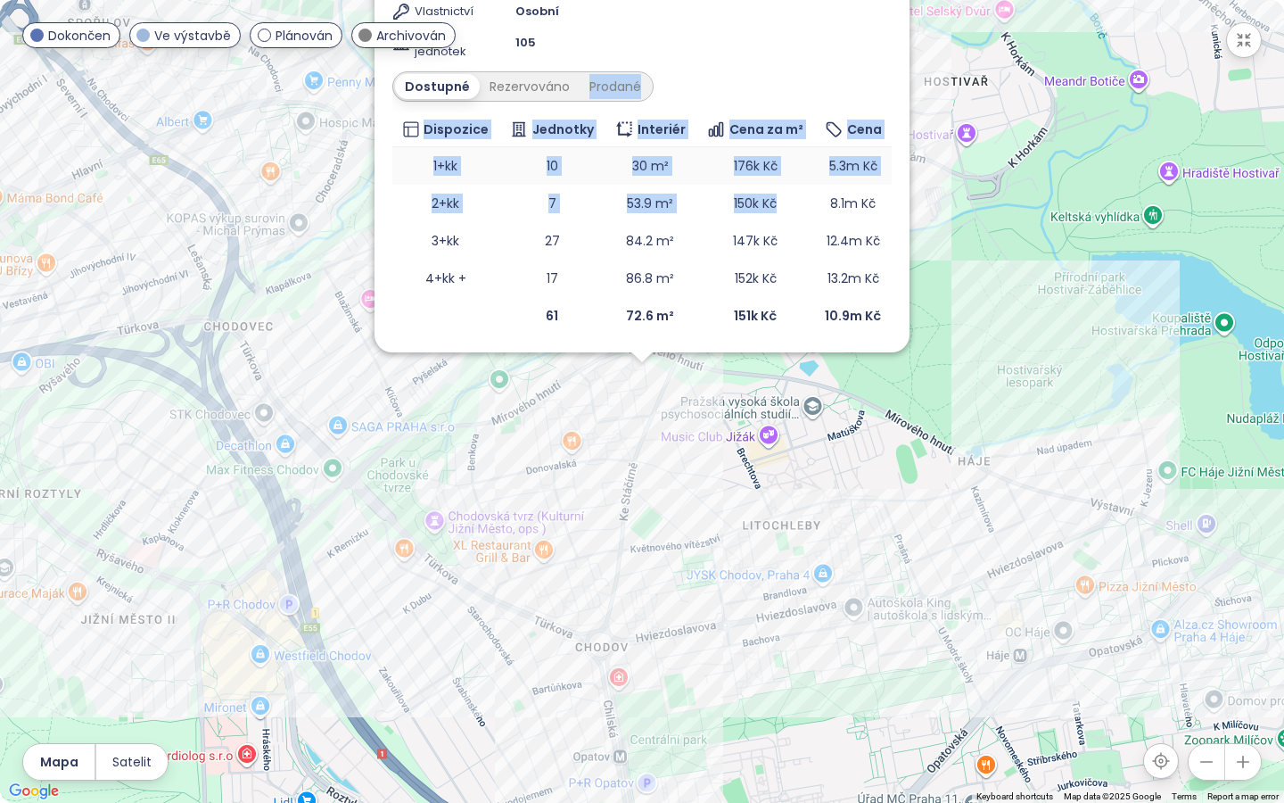
drag, startPoint x: 874, startPoint y: 62, endPoint x: 869, endPoint y: 177, distance: 115.2
click at [869, 177] on div "Rezidence Leopoldova Ve výstavbě Leopoldova 2138/16, 149 00 Praha 11-Chodov, Cz…" at bounding box center [641, 61] width 499 height 545
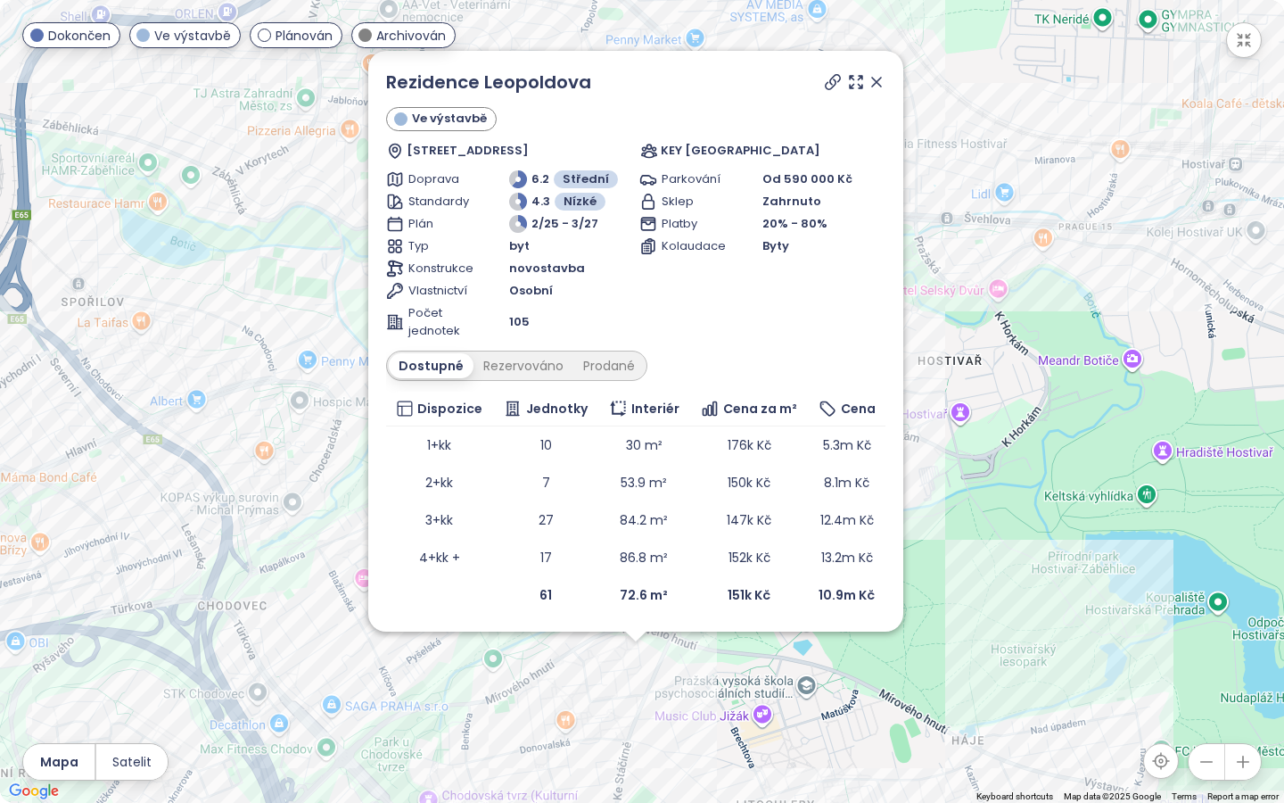
drag, startPoint x: 970, startPoint y: 122, endPoint x: 964, endPoint y: 403, distance: 281.0
click at [964, 403] on div "Rezidence Leopoldova Ve výstavbě Leopoldova 2138/16, 149 00 Praha 11-Chodov, Cz…" at bounding box center [642, 401] width 1284 height 803
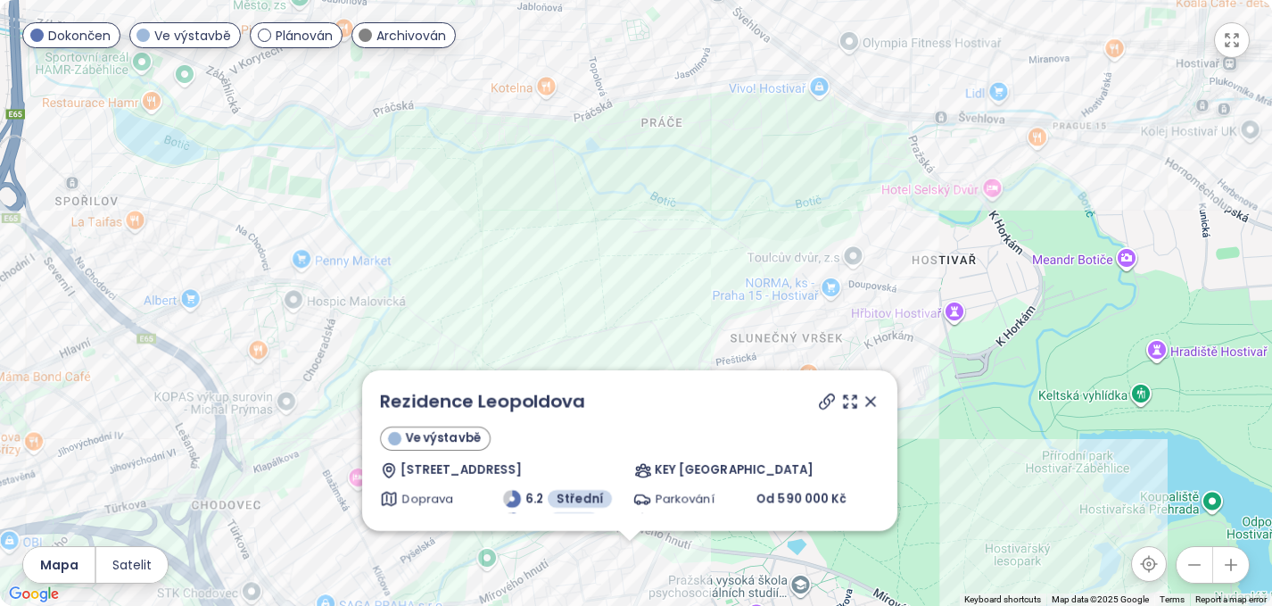
scroll to position [0, 0]
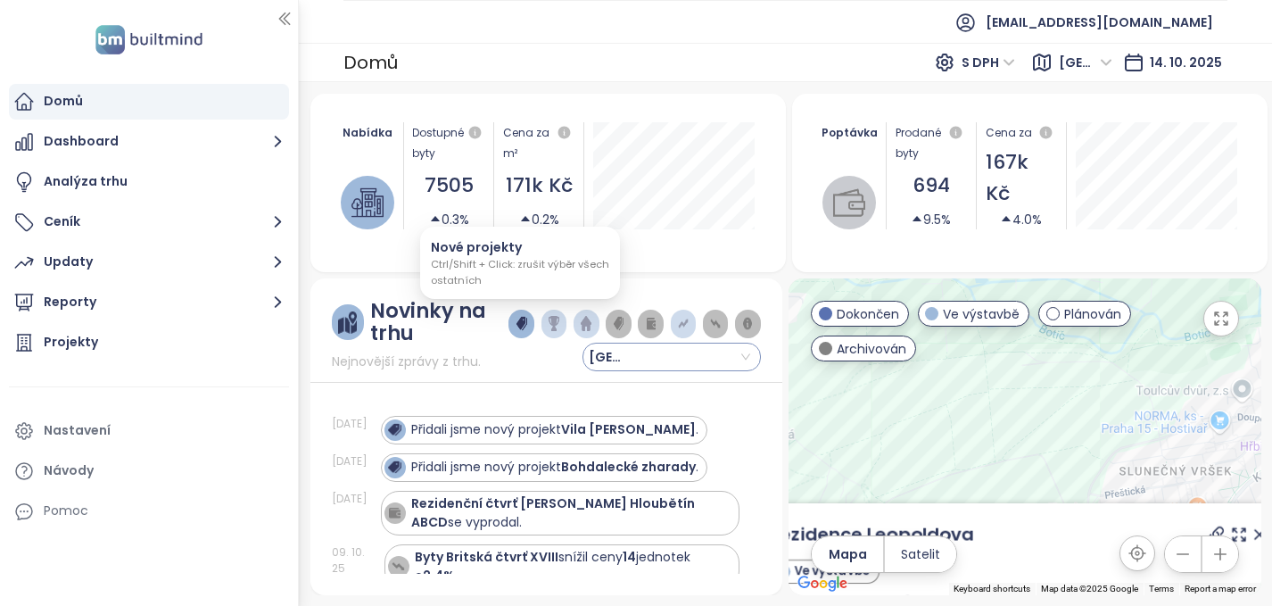
click at [519, 327] on img "button" at bounding box center [521, 324] width 11 height 16
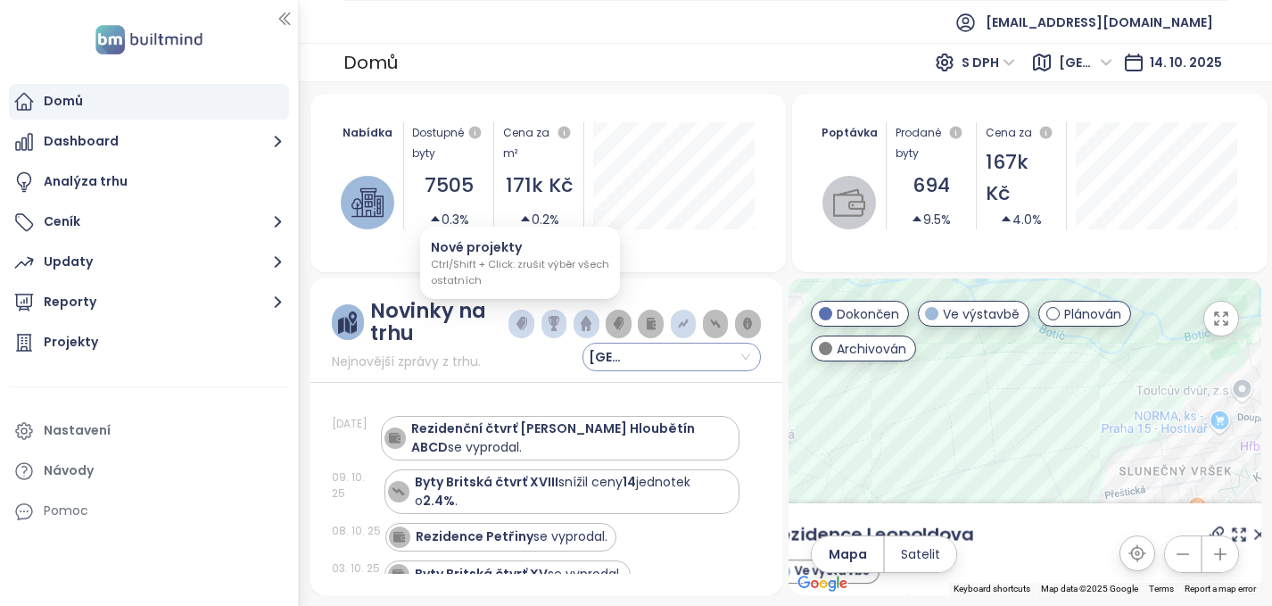
click at [519, 327] on img "button" at bounding box center [521, 324] width 11 height 16
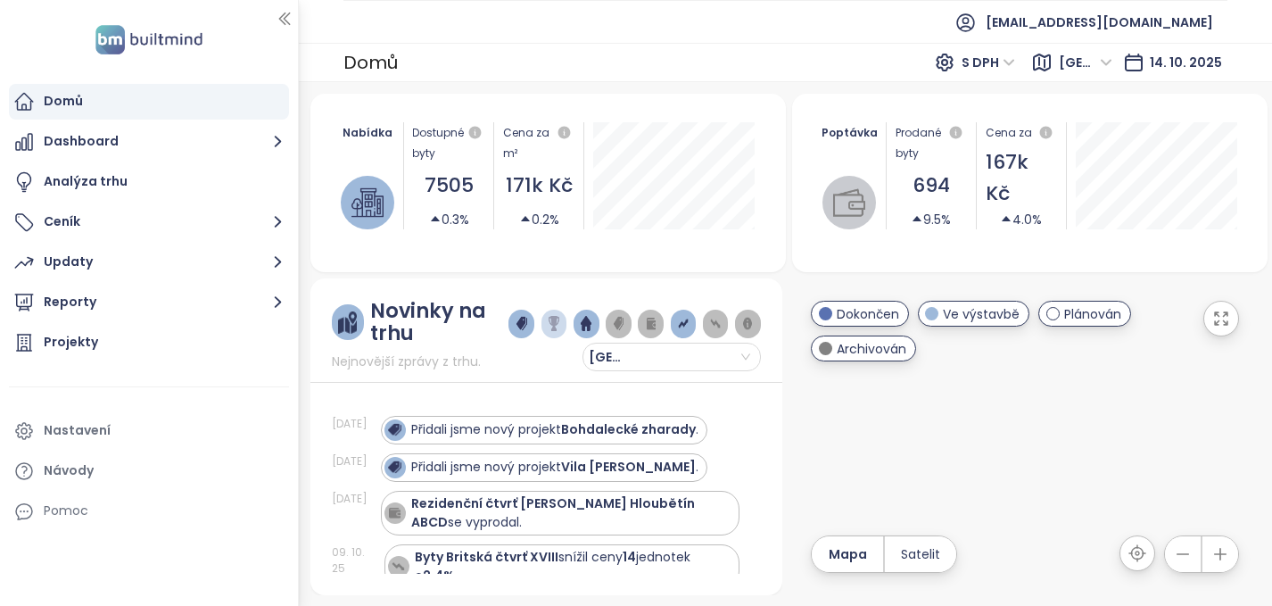
click at [606, 466] on strong "Vila [PERSON_NAME]" at bounding box center [628, 467] width 135 height 18
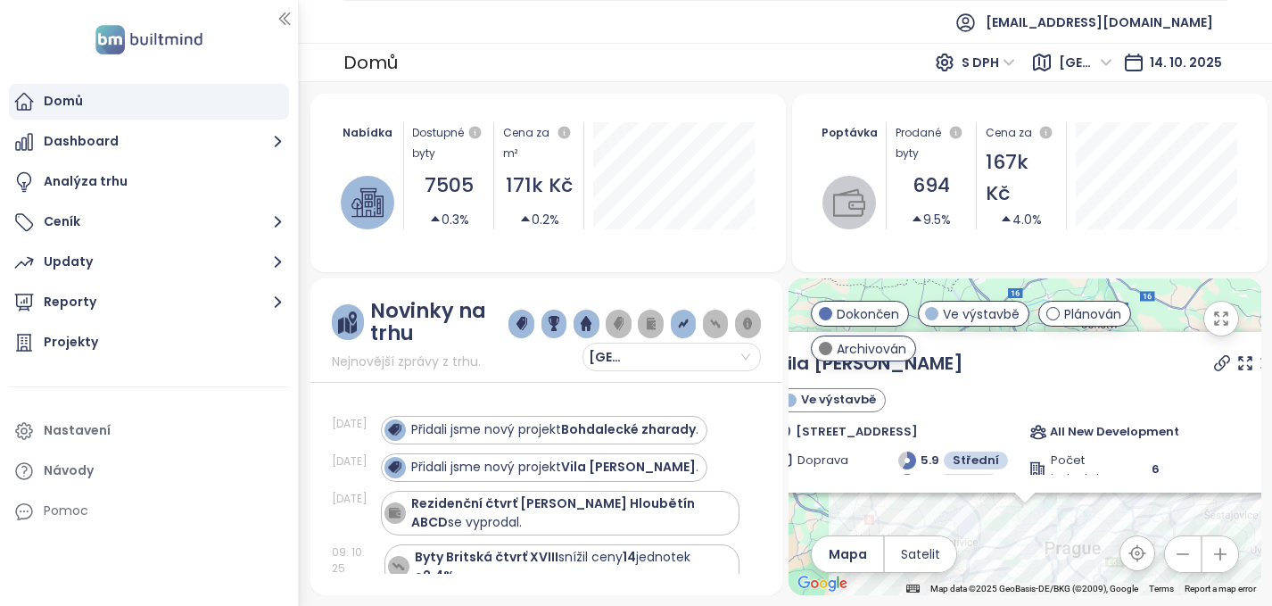
click at [1220, 318] on icon "button" at bounding box center [1221, 319] width 18 height 18
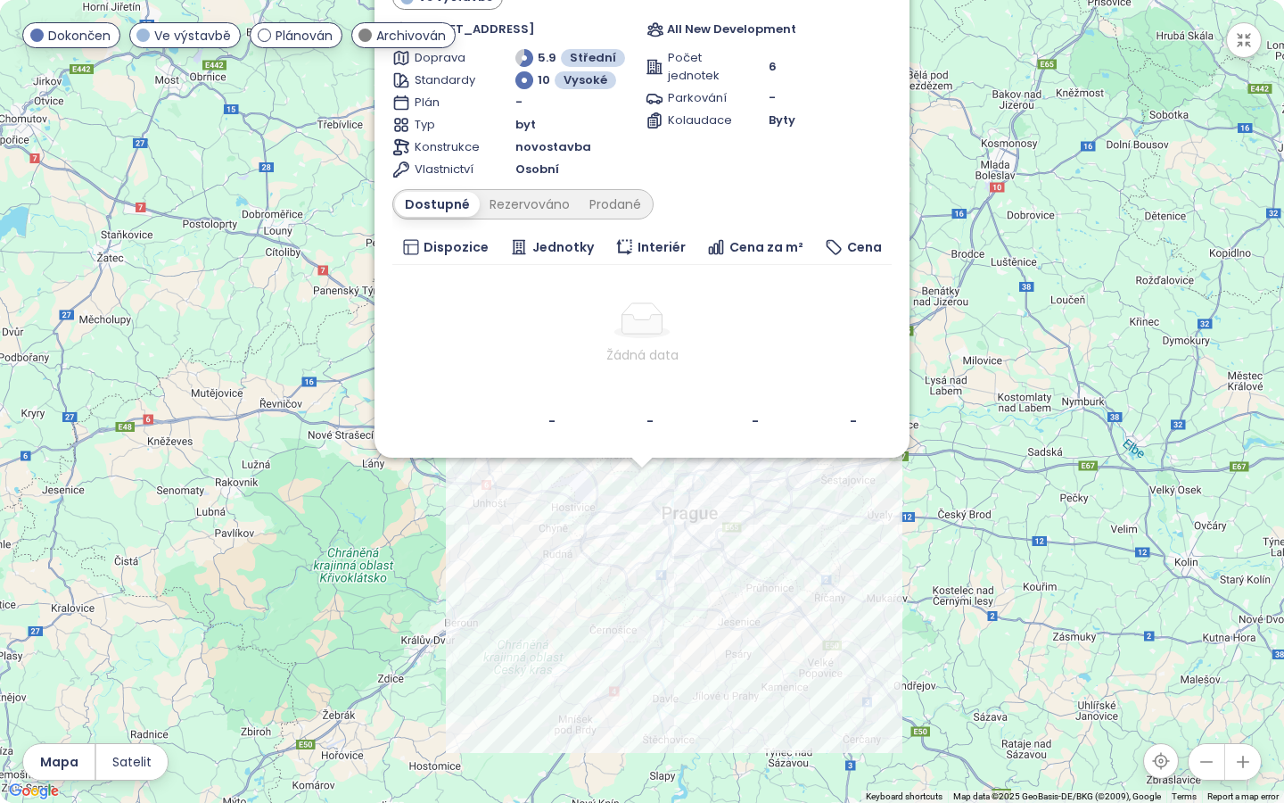
click at [1241, 605] on icon "button" at bounding box center [1243, 762] width 18 height 18
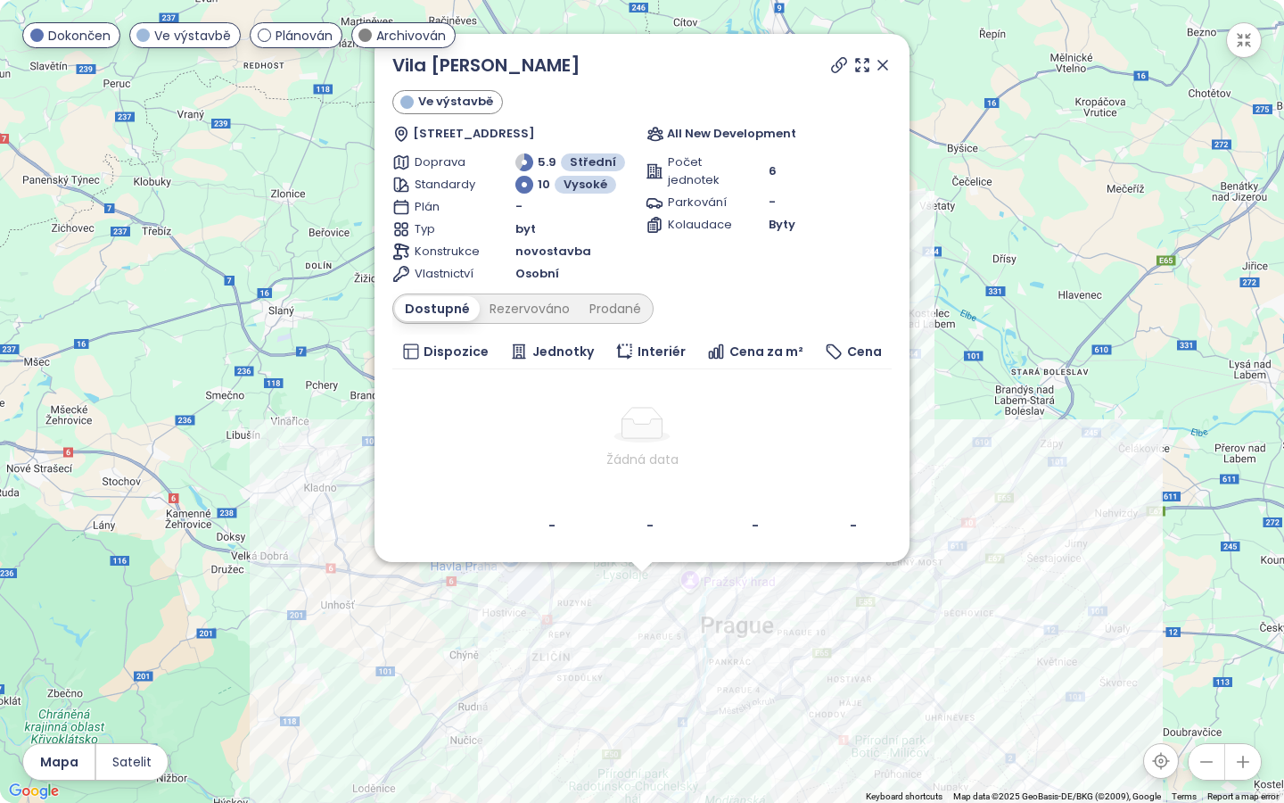
click at [1241, 605] on icon "button" at bounding box center [1243, 762] width 18 height 18
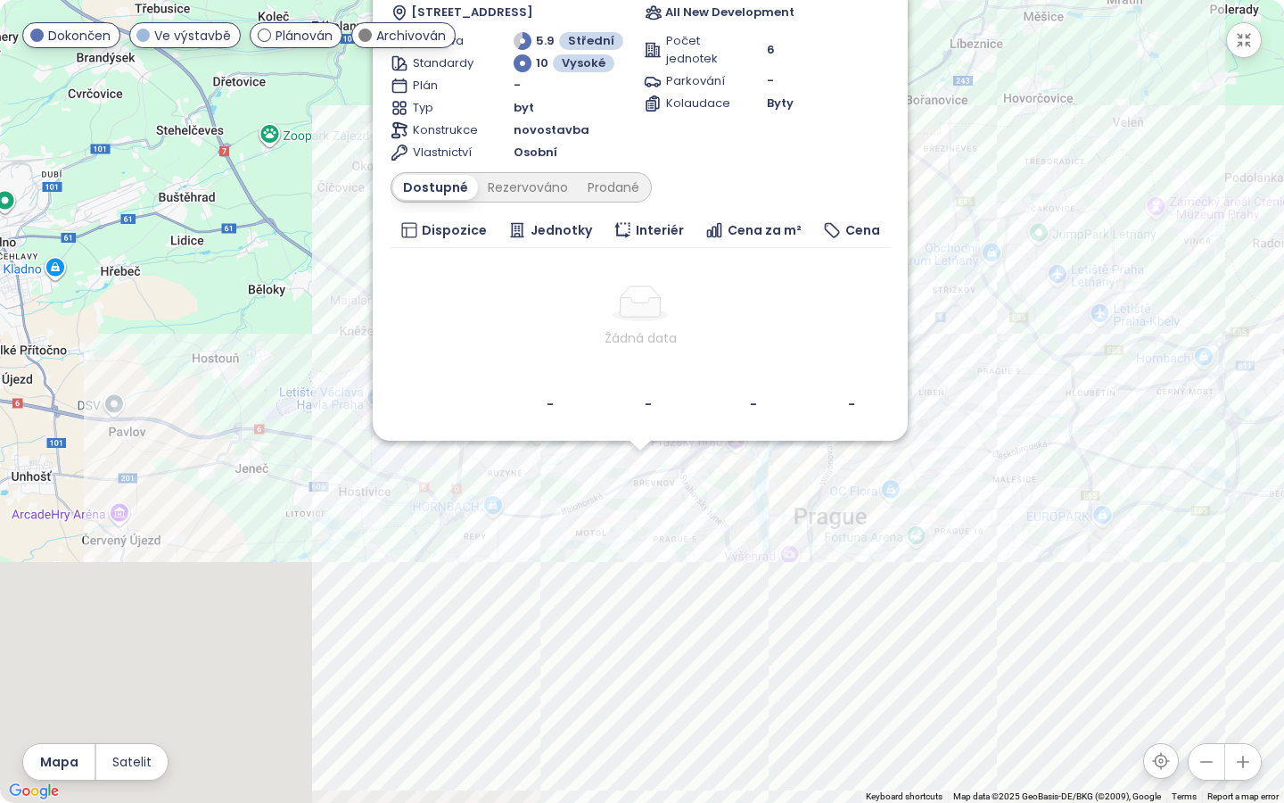
drag, startPoint x: 1020, startPoint y: 376, endPoint x: 1019, endPoint y: 23, distance: 353.2
click at [1019, 23] on div "Vila [PERSON_NAME] Ve výstavbě Šultysova 652/19, 169 00 [GEOGRAPHIC_DATA] 6-[GE…" at bounding box center [642, 401] width 1284 height 803
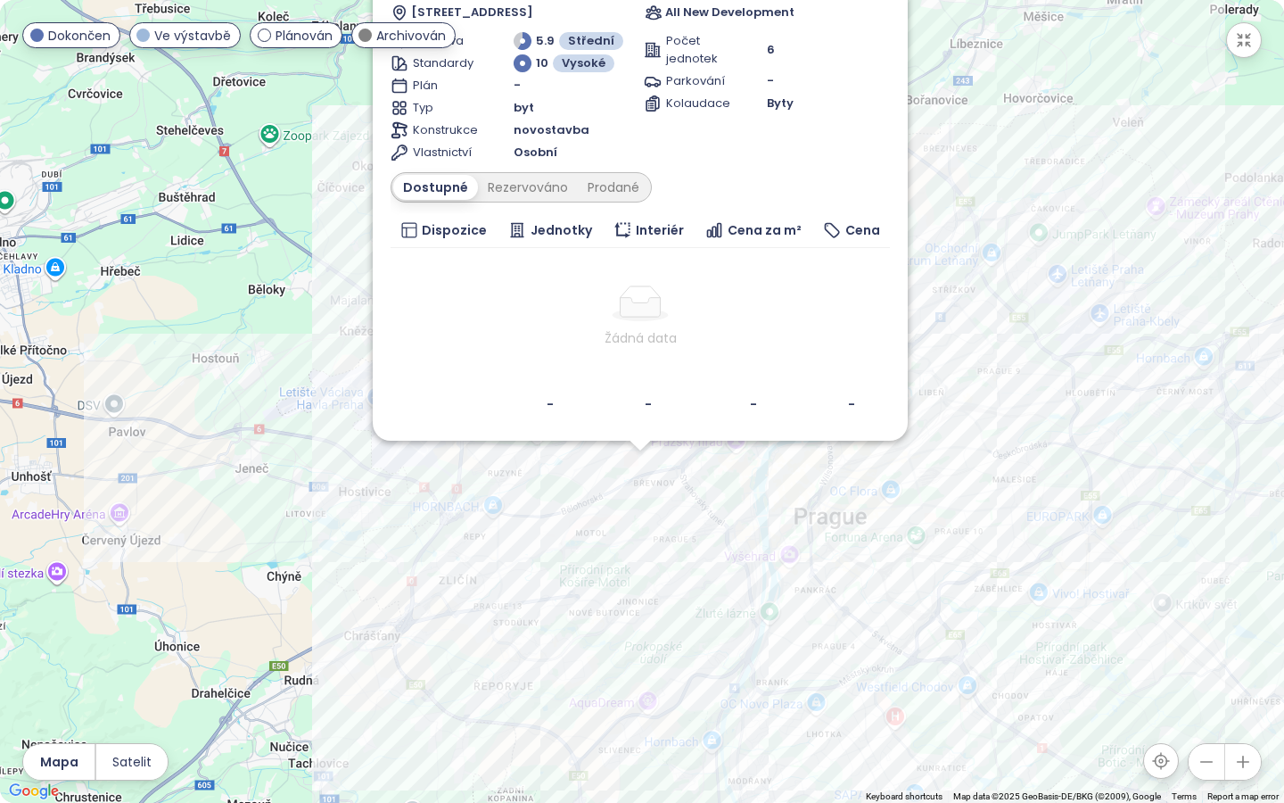
click at [1250, 605] on icon "button" at bounding box center [1243, 762] width 18 height 18
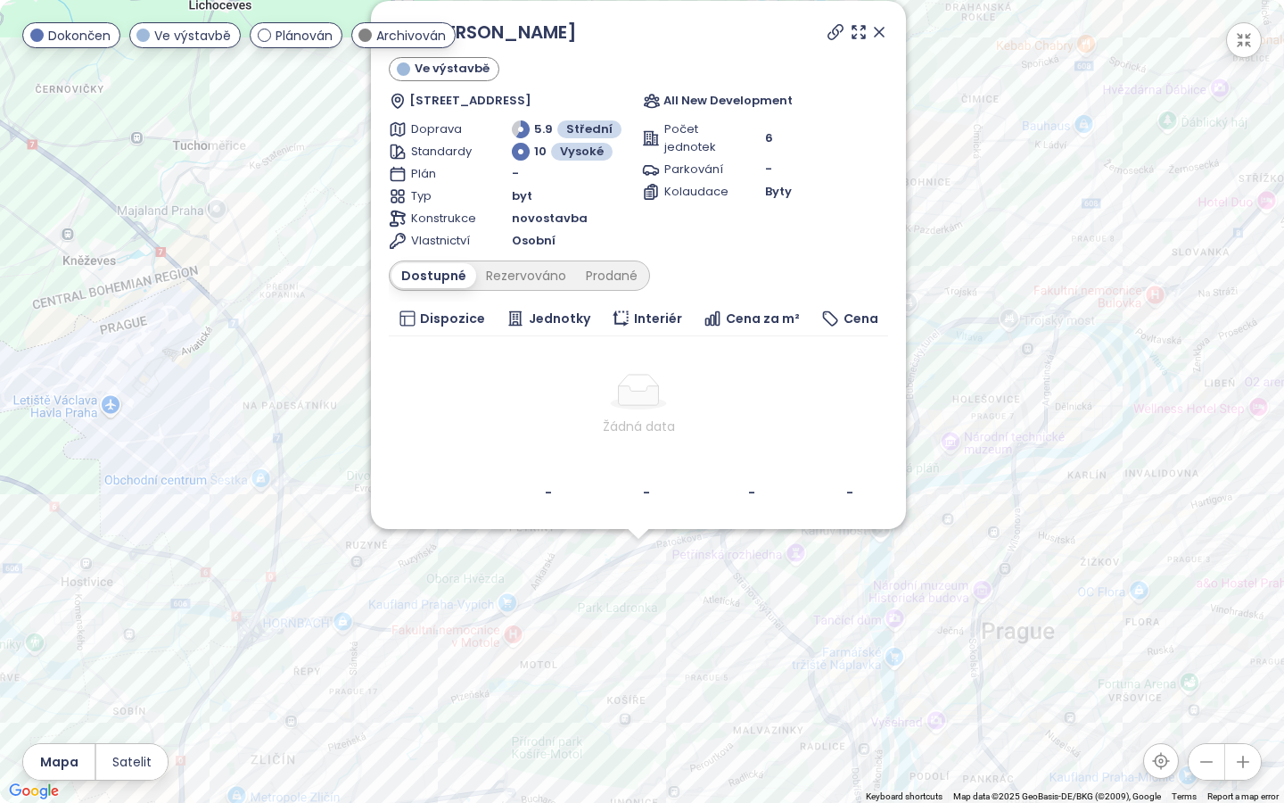
click at [1250, 605] on icon "button" at bounding box center [1243, 762] width 18 height 18
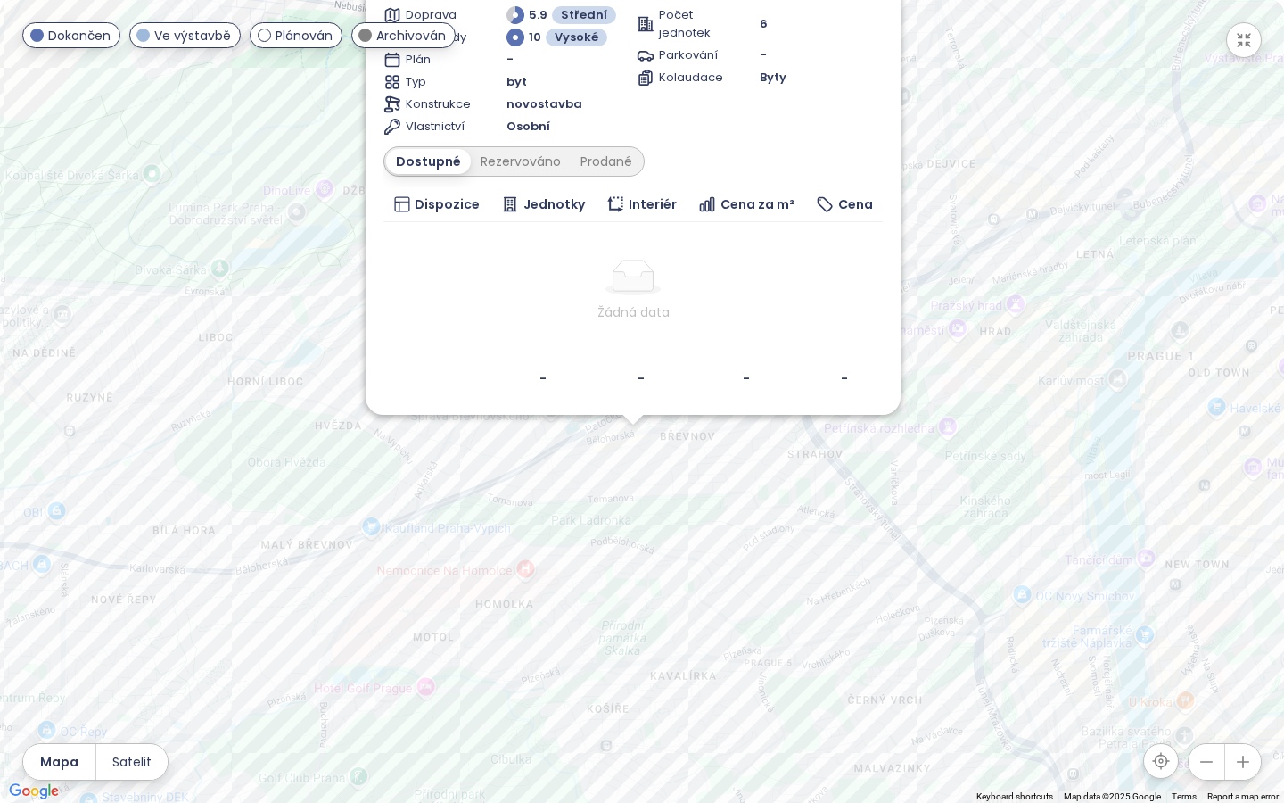
drag, startPoint x: 919, startPoint y: 530, endPoint x: 917, endPoint y: 237, distance: 292.6
click at [917, 237] on div "Vila [PERSON_NAME] Ve výstavbě Šultysova 652/19, 169 00 [GEOGRAPHIC_DATA] 6-[GE…" at bounding box center [642, 401] width 1284 height 803
click at [632, 435] on div "Vila [PERSON_NAME] Ve výstavbě Šultysova 652/19, 169 00 [GEOGRAPHIC_DATA] 6-[GE…" at bounding box center [642, 401] width 1284 height 803
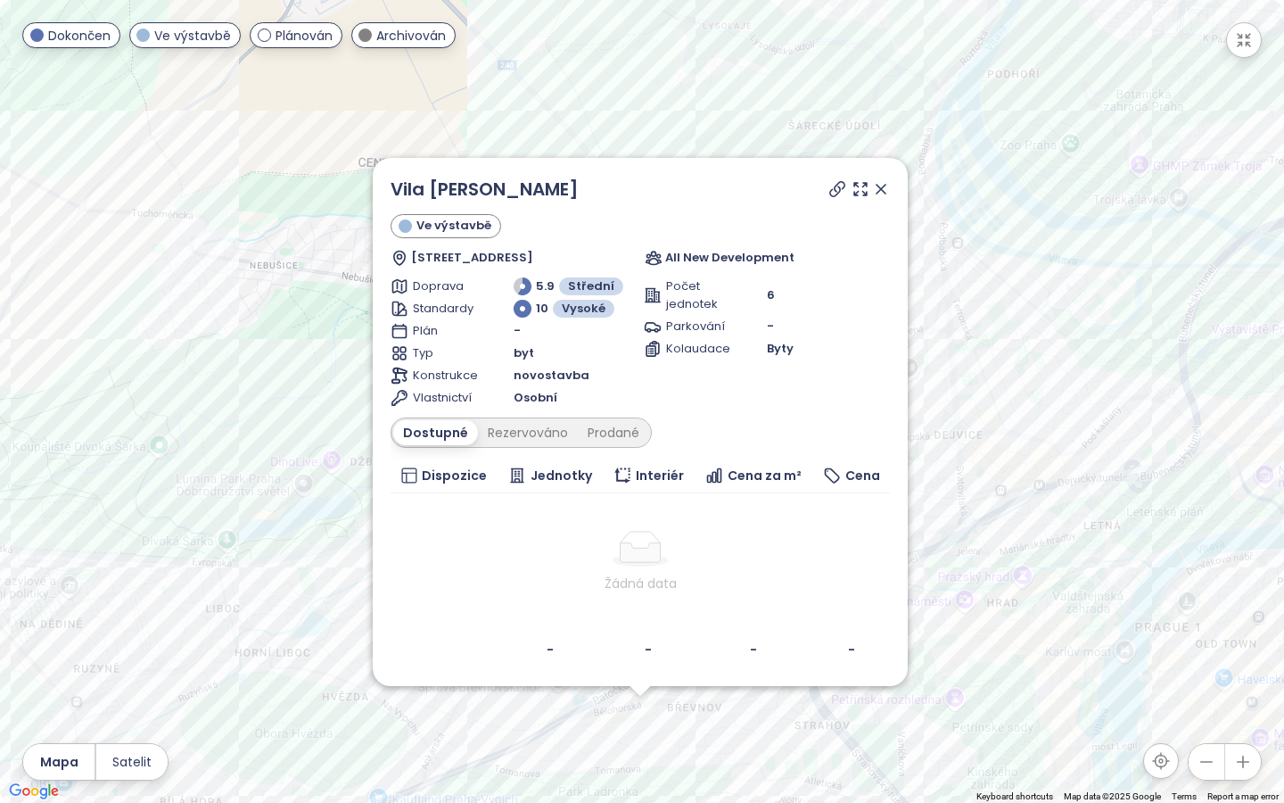
drag, startPoint x: 950, startPoint y: 132, endPoint x: 948, endPoint y: 483, distance: 351.4
click at [948, 484] on div "Vila [PERSON_NAME] Ve výstavbě Šultysova 652/19, 169 00 [GEOGRAPHIC_DATA] 6-[GE…" at bounding box center [642, 401] width 1284 height 803
click at [836, 191] on icon at bounding box center [837, 188] width 14 height 14
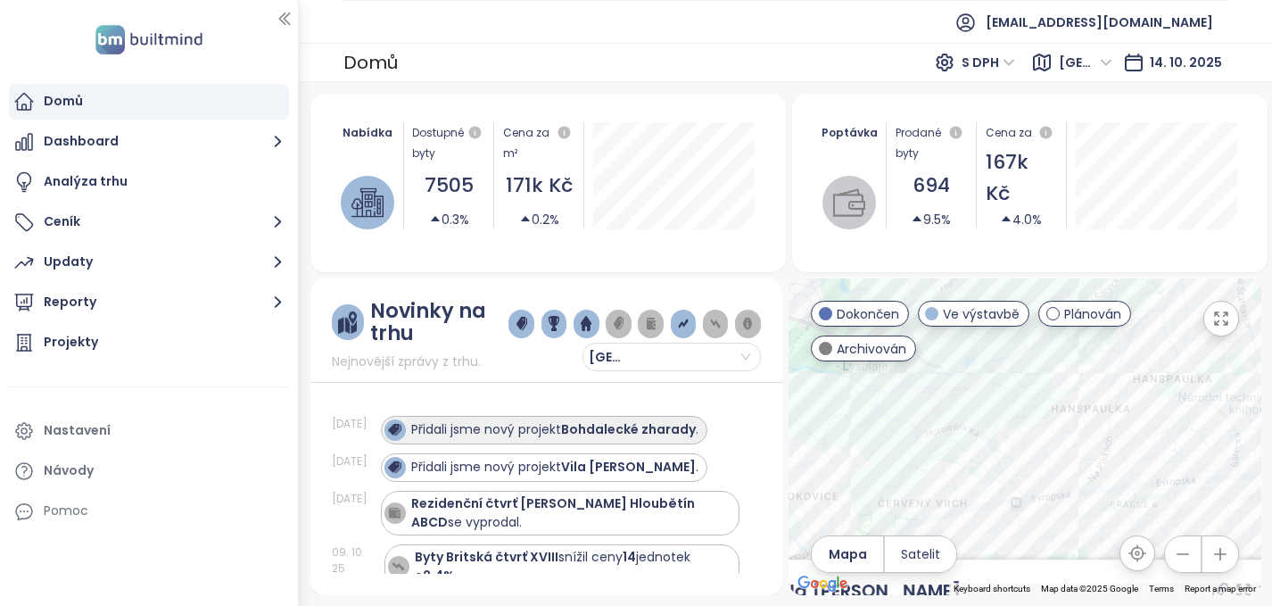
click at [609, 425] on strong "Bohdalecké zharady" at bounding box center [628, 429] width 135 height 18
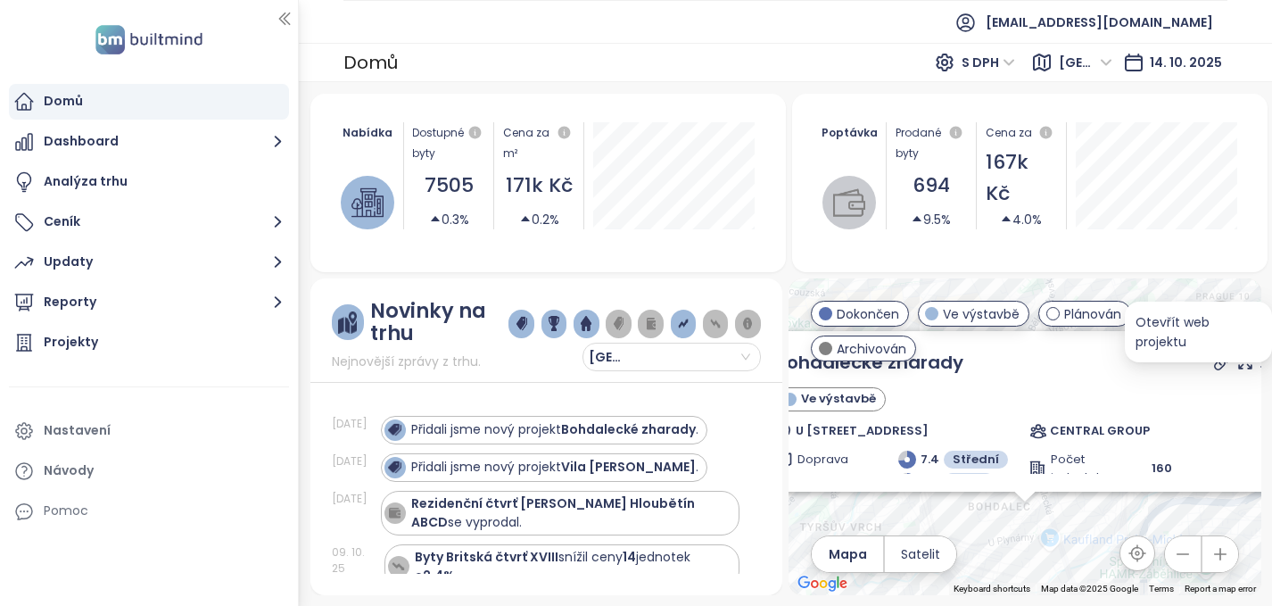
click at [1220, 361] on icon at bounding box center [1222, 362] width 18 height 18
click at [1223, 317] on icon "button" at bounding box center [1221, 319] width 18 height 18
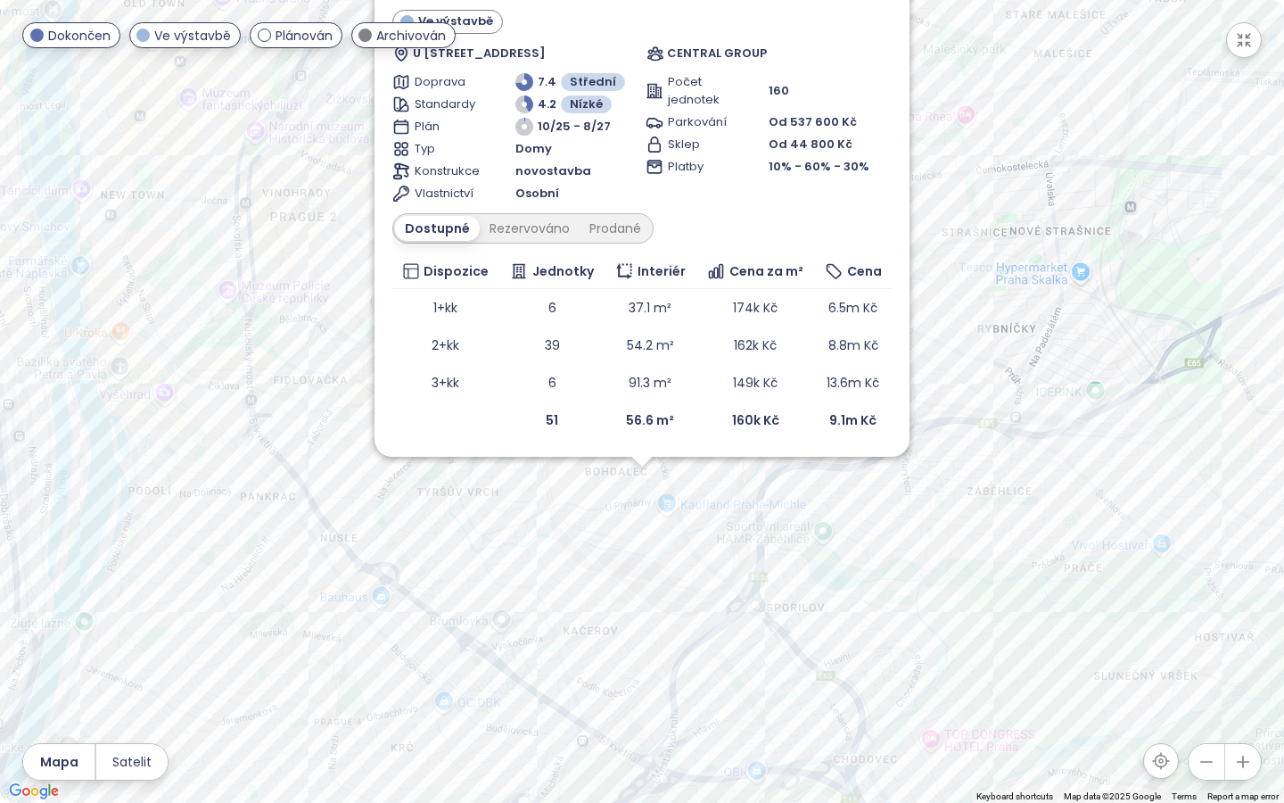
click at [655, 557] on div "Bohdalecké zharady Ve výstavbě U Plynárny 691/60, 140 00 [GEOGRAPHIC_DATA] 4-Mi…" at bounding box center [642, 401] width 1284 height 803
click at [1238, 605] on icon "button" at bounding box center [1243, 762] width 18 height 18
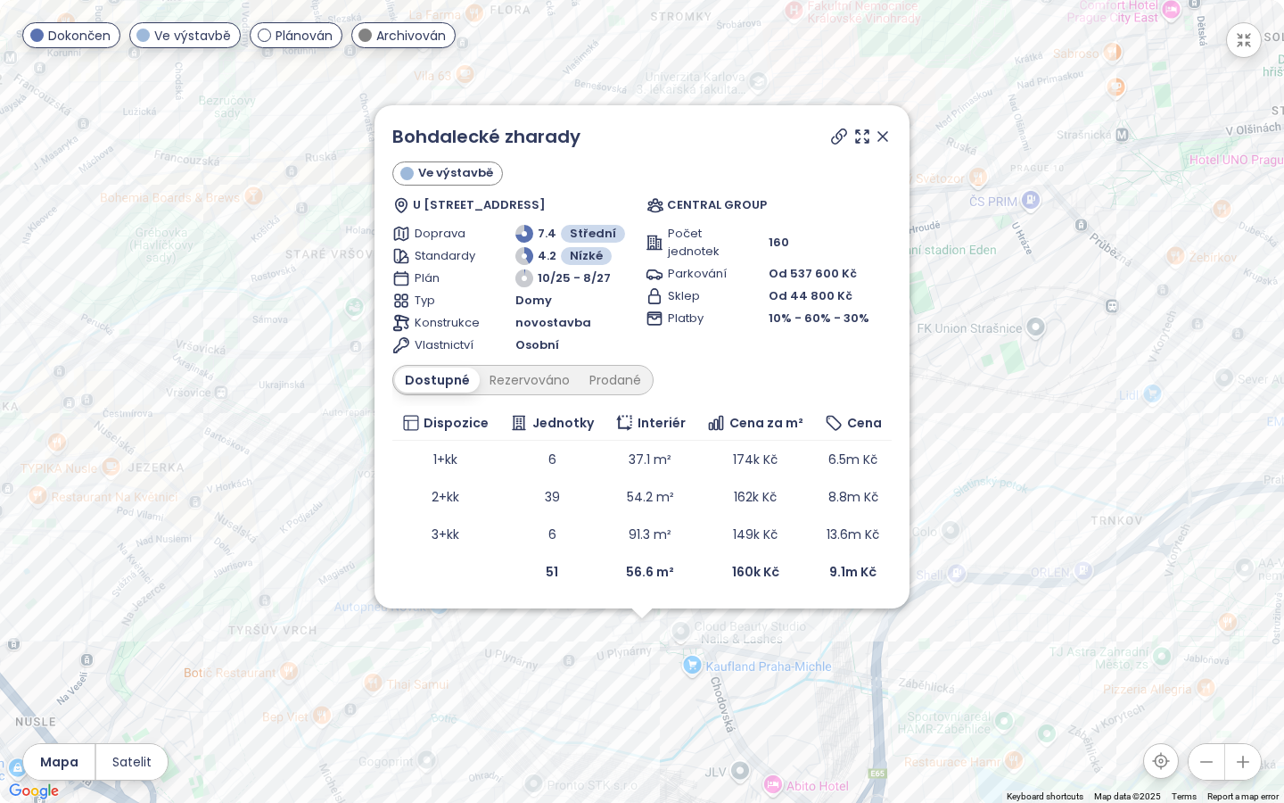
click at [884, 135] on icon at bounding box center [883, 136] width 9 height 9
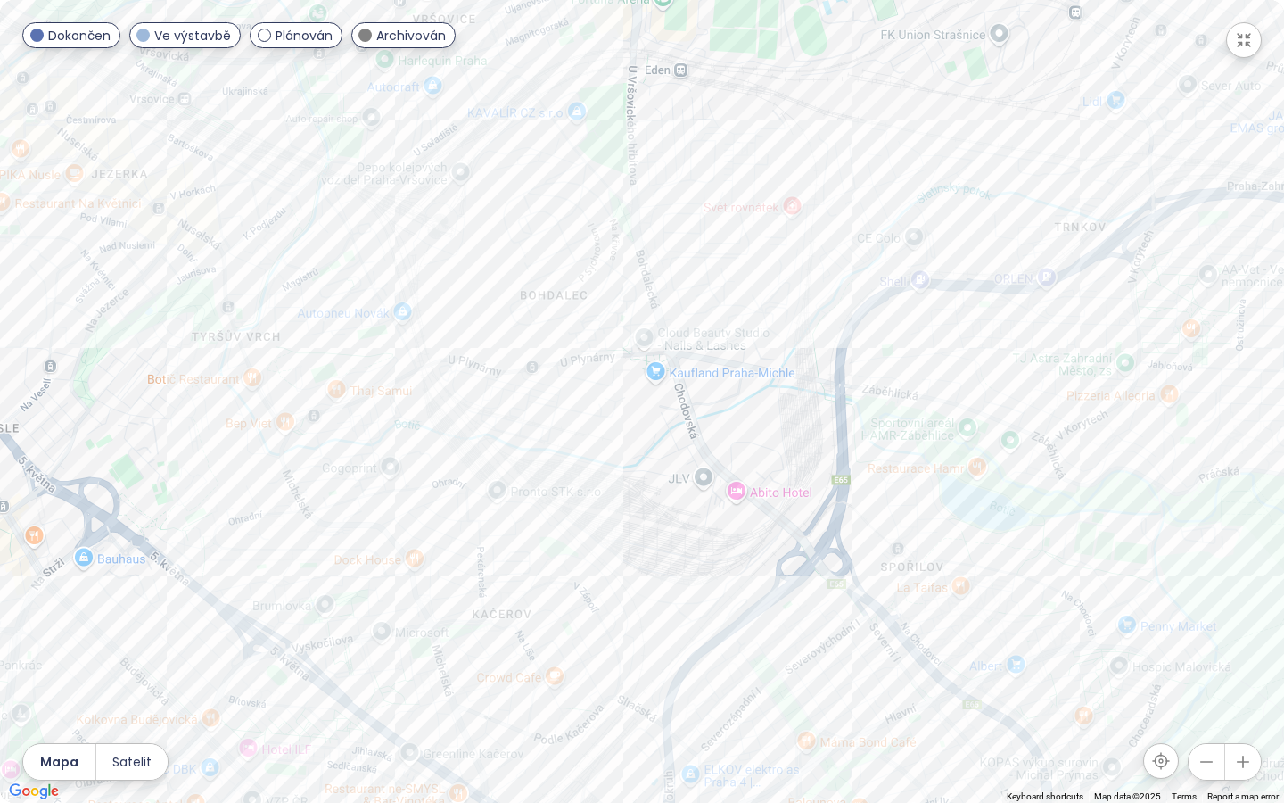
drag, startPoint x: 766, startPoint y: 538, endPoint x: 728, endPoint y: 242, distance: 298.6
click at [728, 242] on div at bounding box center [642, 401] width 1284 height 803
click at [1206, 605] on icon "button" at bounding box center [1207, 762] width 18 height 18
